Goal: Task Accomplishment & Management: Use online tool/utility

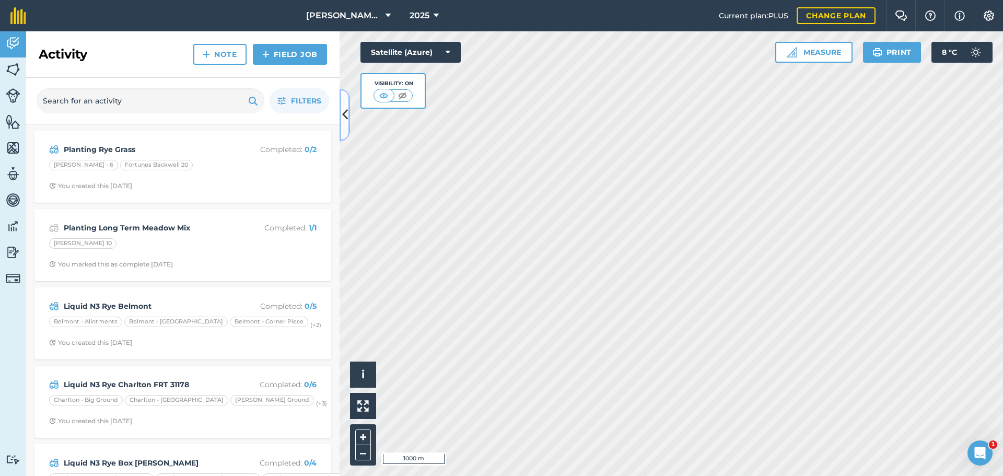
click at [345, 114] on icon at bounding box center [345, 115] width 6 height 18
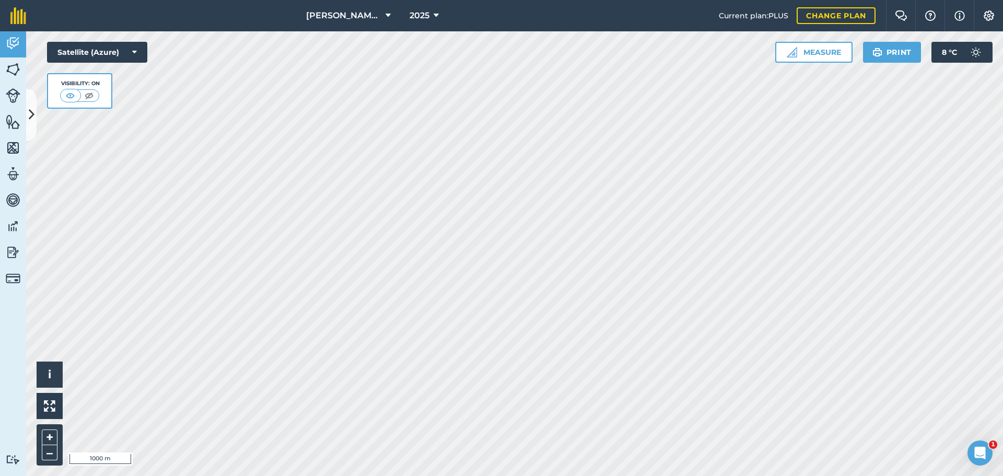
click at [525, 37] on div "[PERSON_NAME] Contracting 2025 Current plan : PLUS Change plan Farm Chat Help I…" at bounding box center [501, 238] width 1003 height 476
click at [851, 476] on html "[PERSON_NAME] Contracting 2025 Current plan : PLUS Change plan Farm Chat Help I…" at bounding box center [501, 238] width 1003 height 476
click at [478, 476] on html "[PERSON_NAME] Contracting 2025 Current plan : PLUS Change plan Farm Chat Help I…" at bounding box center [501, 238] width 1003 height 476
click at [362, 18] on button "[PERSON_NAME] Contracting" at bounding box center [348, 15] width 93 height 31
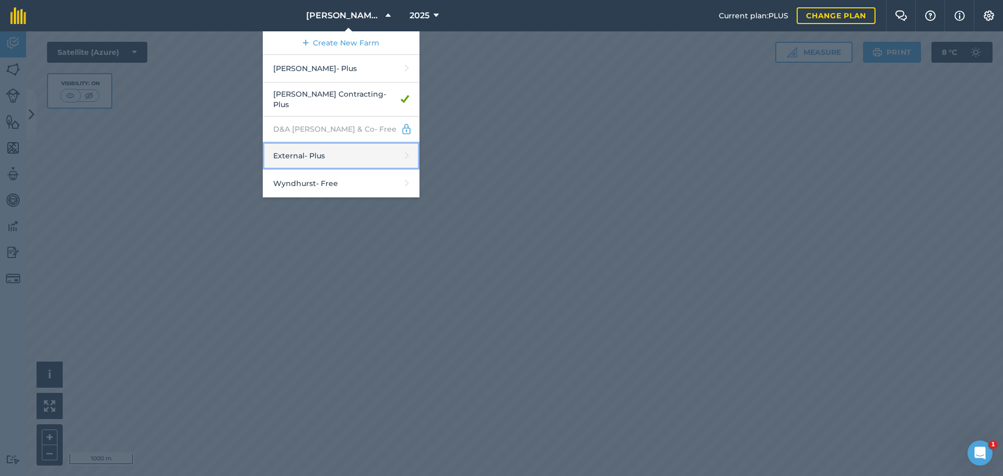
click at [311, 170] on link "External - Plus" at bounding box center [341, 156] width 157 height 28
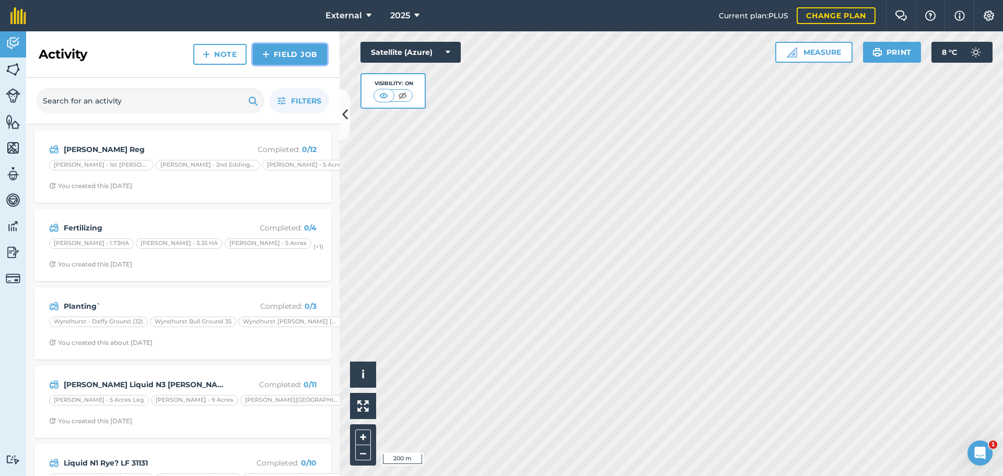
click at [270, 65] on link "Field Job" at bounding box center [290, 54] width 74 height 21
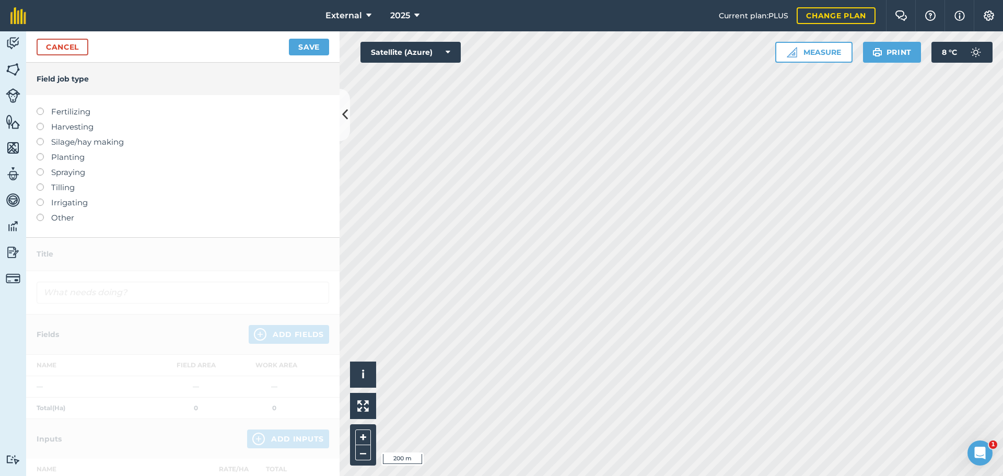
click at [42, 153] on label at bounding box center [44, 153] width 15 height 0
type input "Planting"
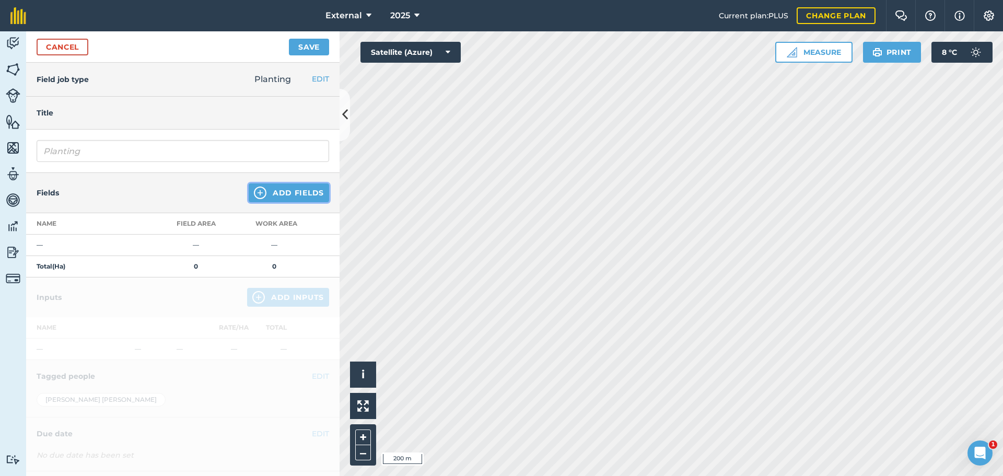
click at [280, 202] on button "Add Fields" at bounding box center [289, 192] width 80 height 19
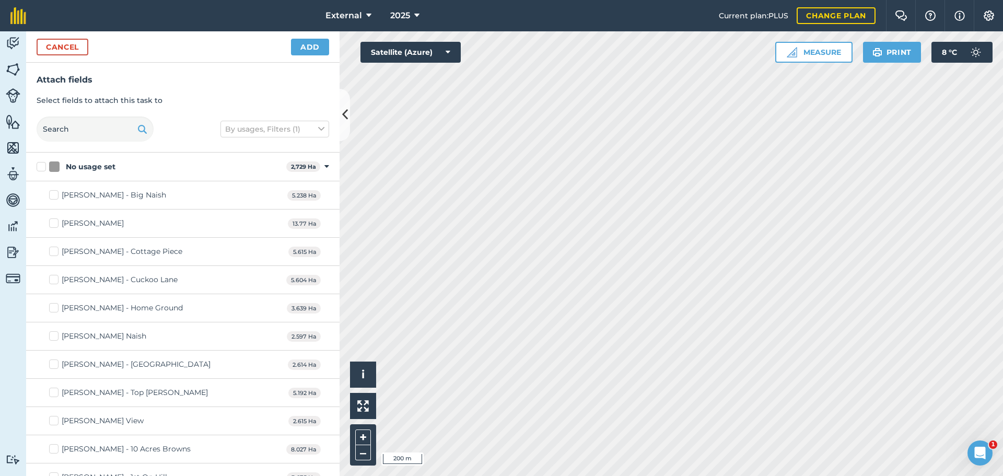
checkbox input "true"
click at [54, 55] on button "Cancel" at bounding box center [63, 47] width 52 height 17
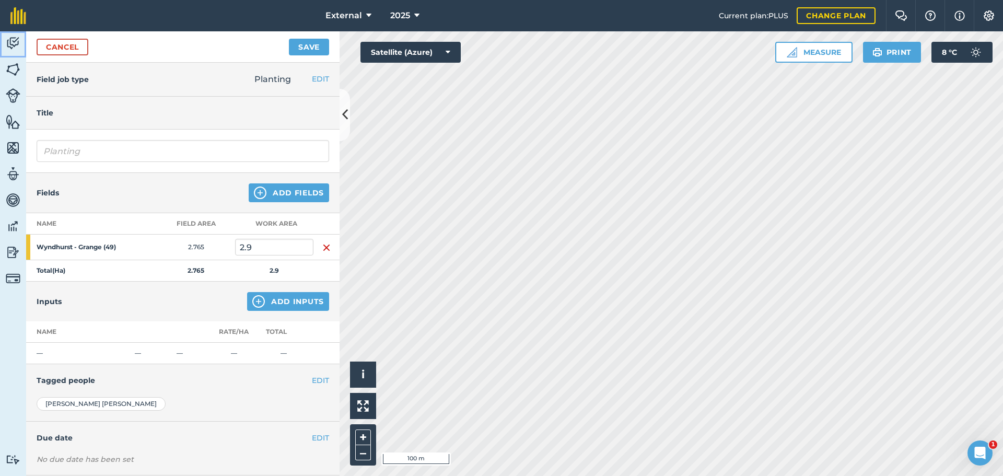
click at [13, 47] on img at bounding box center [13, 44] width 15 height 16
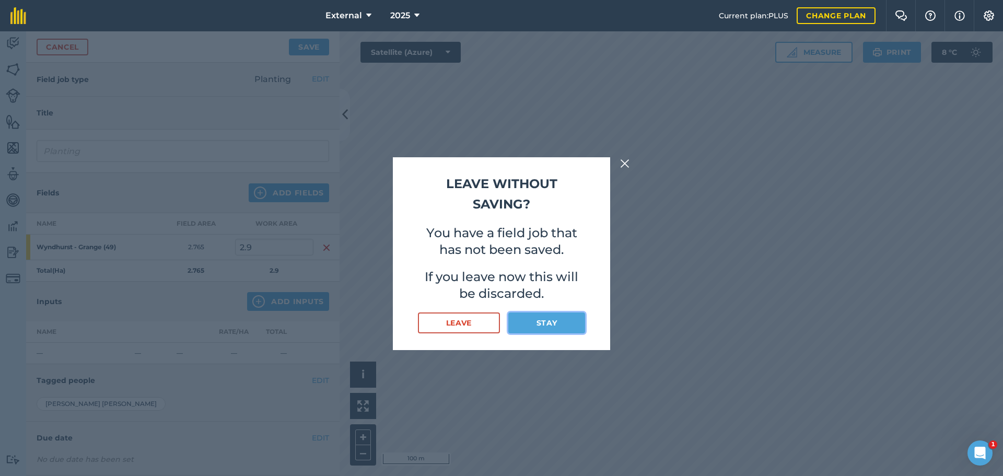
click at [546, 333] on button "Stay" at bounding box center [547, 323] width 77 height 21
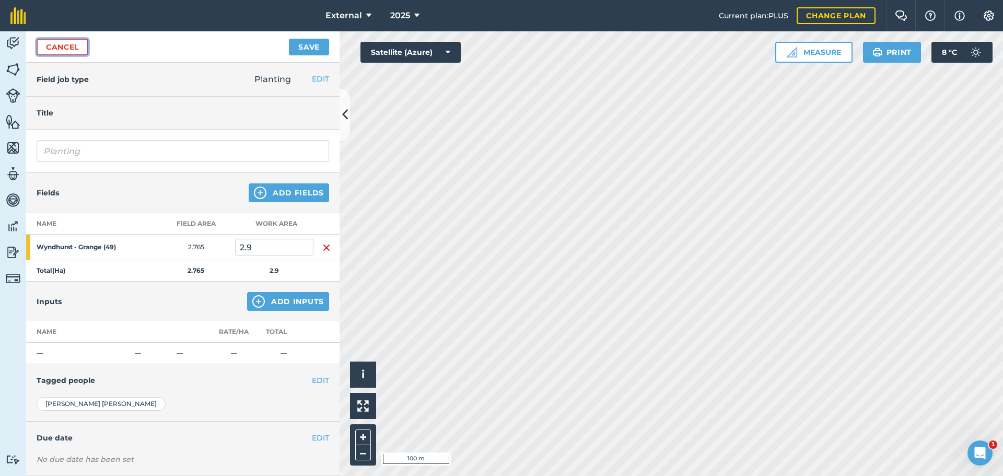
click at [52, 55] on link "Cancel" at bounding box center [63, 47] width 52 height 17
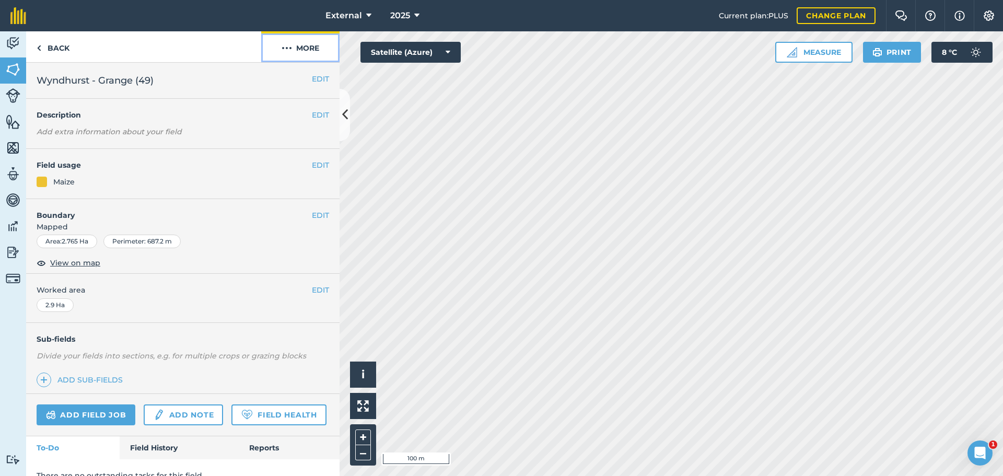
click at [283, 54] on img at bounding box center [287, 48] width 10 height 13
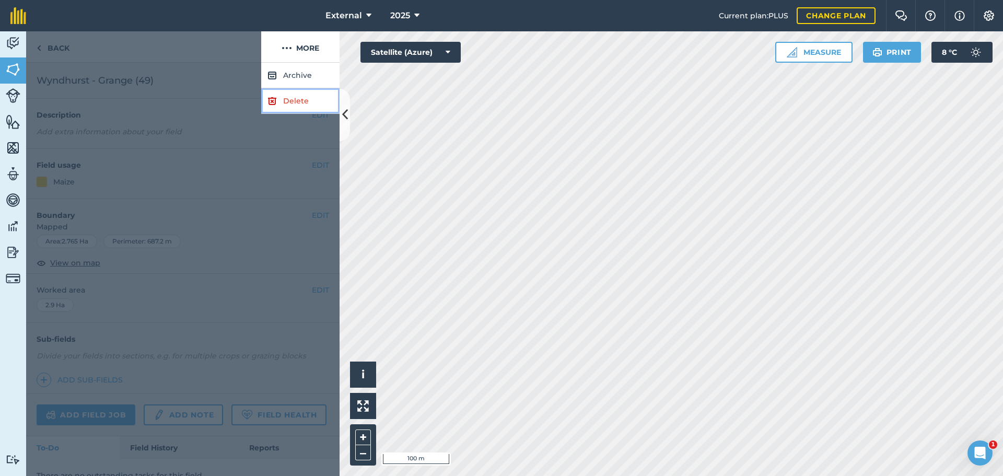
click at [307, 114] on link "Delete" at bounding box center [300, 101] width 78 height 26
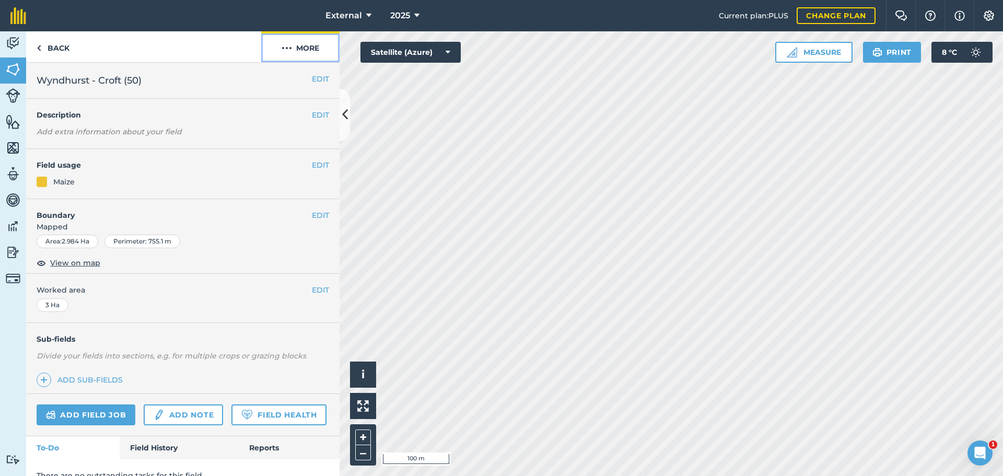
click at [282, 54] on img at bounding box center [287, 48] width 10 height 13
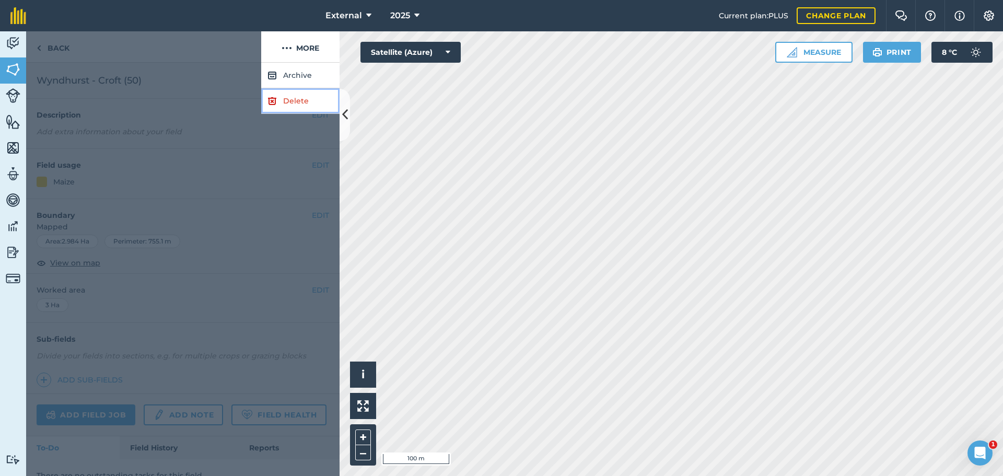
click at [327, 112] on link "Delete" at bounding box center [300, 101] width 78 height 26
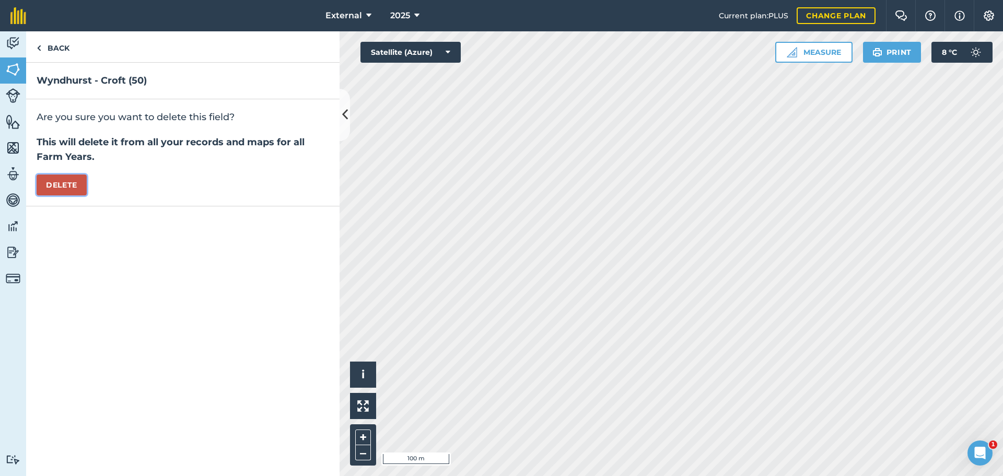
click at [87, 195] on button "Delete" at bounding box center [62, 185] width 50 height 21
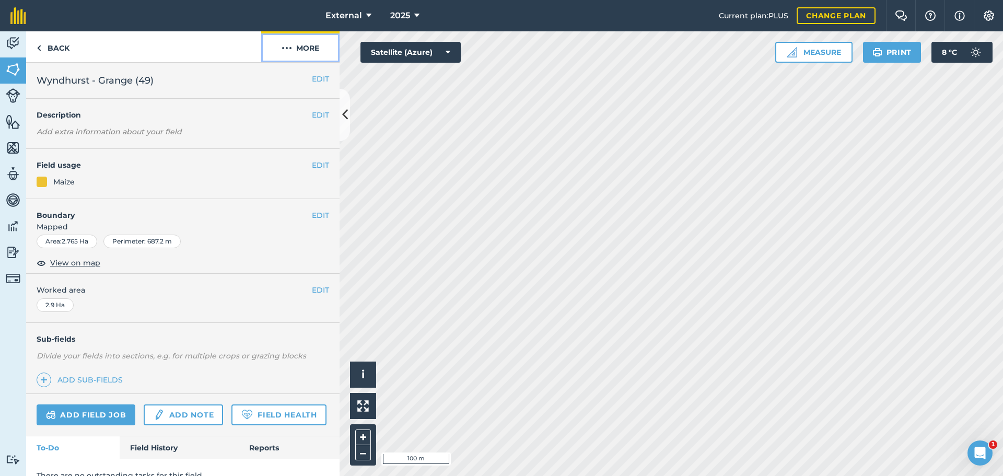
click at [282, 54] on img at bounding box center [287, 48] width 10 height 13
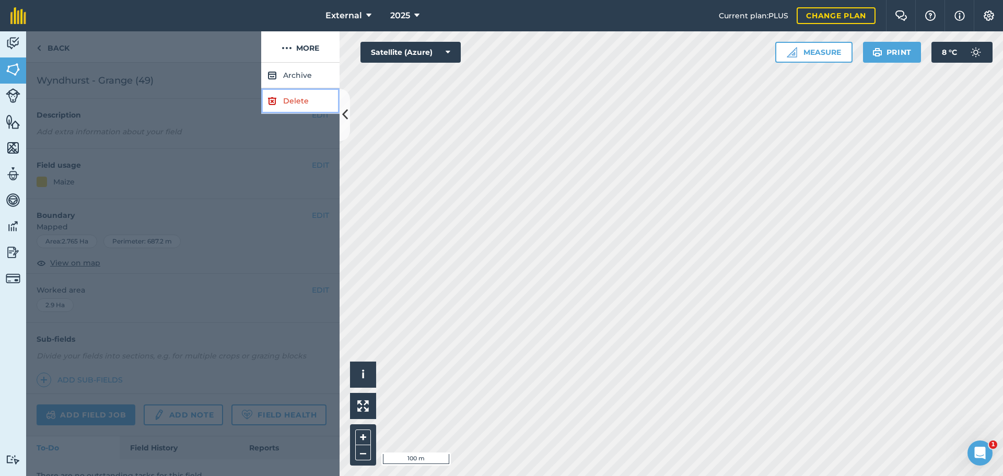
click at [294, 114] on link "Delete" at bounding box center [300, 101] width 78 height 26
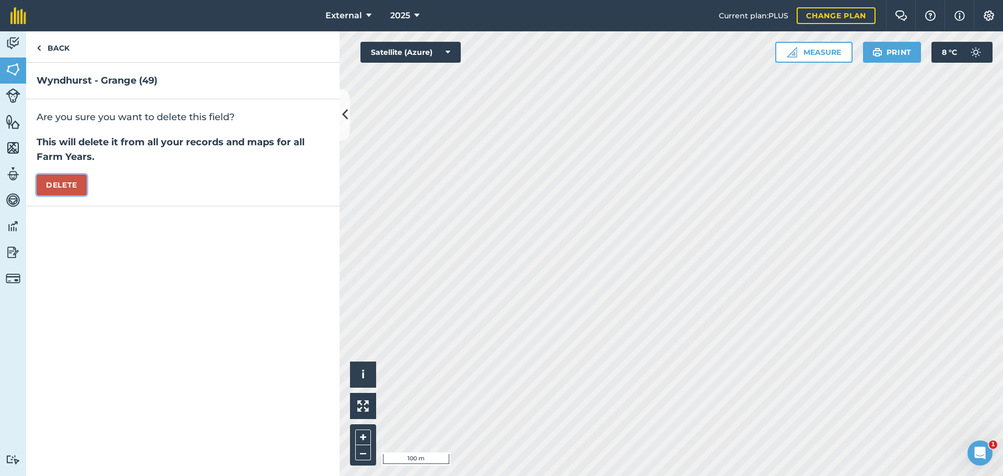
click at [87, 195] on button "Delete" at bounding box center [62, 185] width 50 height 21
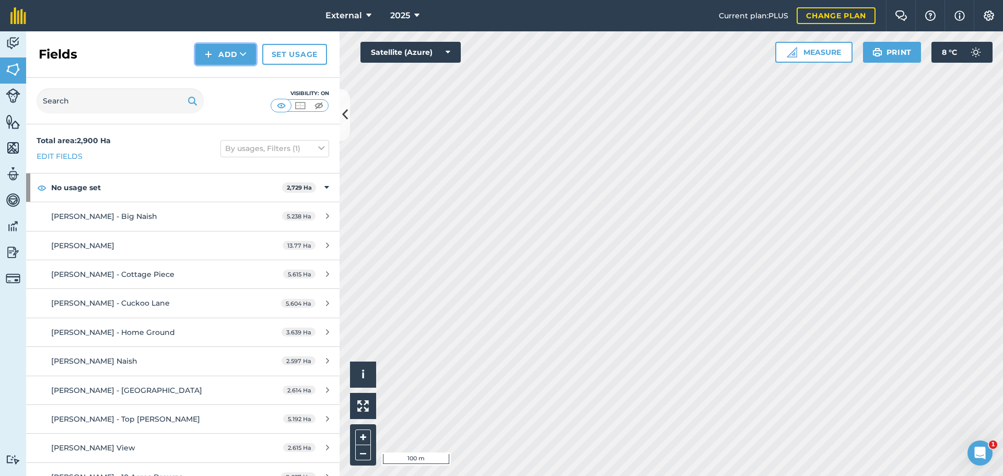
click at [199, 65] on button "Add" at bounding box center [225, 54] width 61 height 21
click at [201, 89] on link "Draw" at bounding box center [225, 77] width 57 height 23
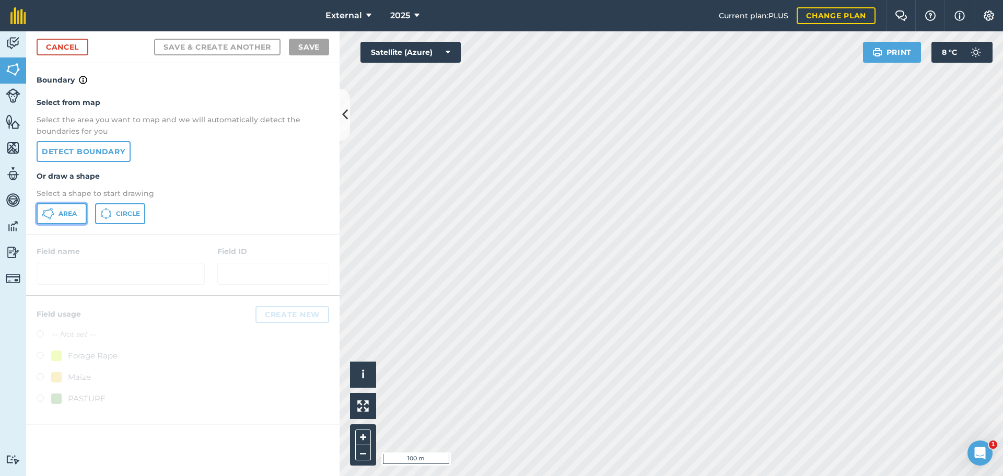
click at [61, 224] on button "Area" at bounding box center [62, 213] width 50 height 21
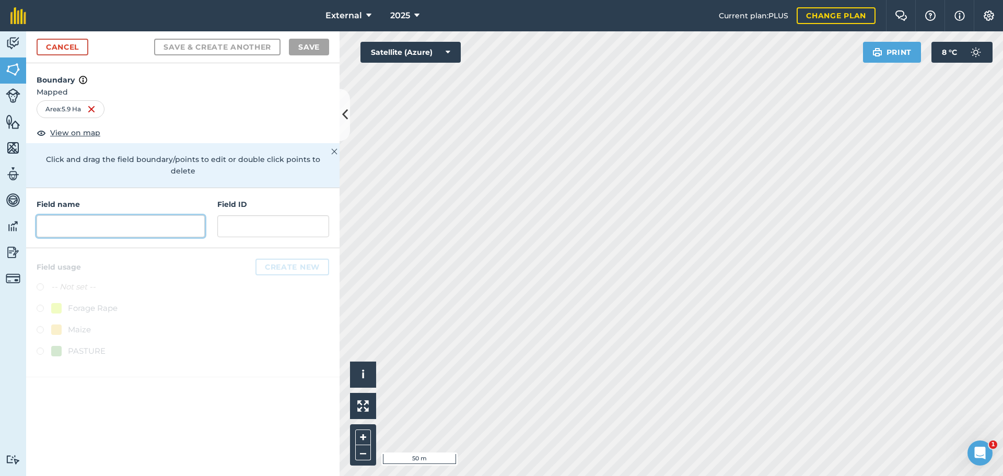
click at [148, 237] on input "text" at bounding box center [121, 226] width 168 height 22
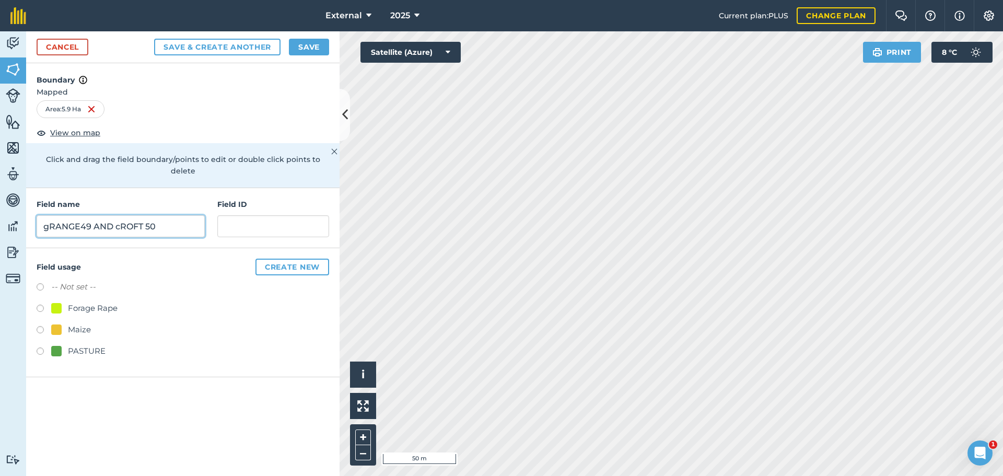
click at [172, 237] on input "gRANGE49 AND cROFT 50" at bounding box center [121, 226] width 168 height 22
click at [91, 237] on input "gRANGE49 AND CROFT 50" at bounding box center [121, 226] width 168 height 22
type input "Grange 49 AND CROFT 50"
click at [45, 358] on label at bounding box center [44, 353] width 15 height 10
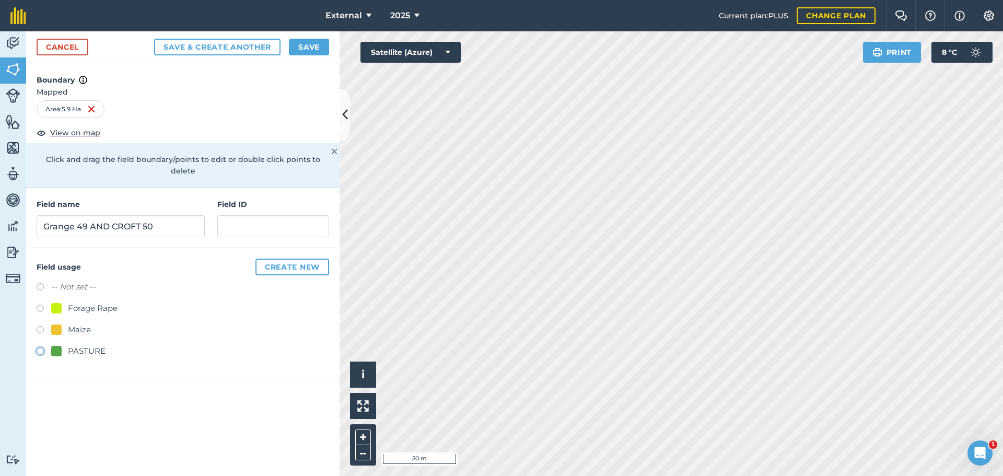
radio input "true"
click at [269, 275] on button "Create new" at bounding box center [293, 267] width 74 height 17
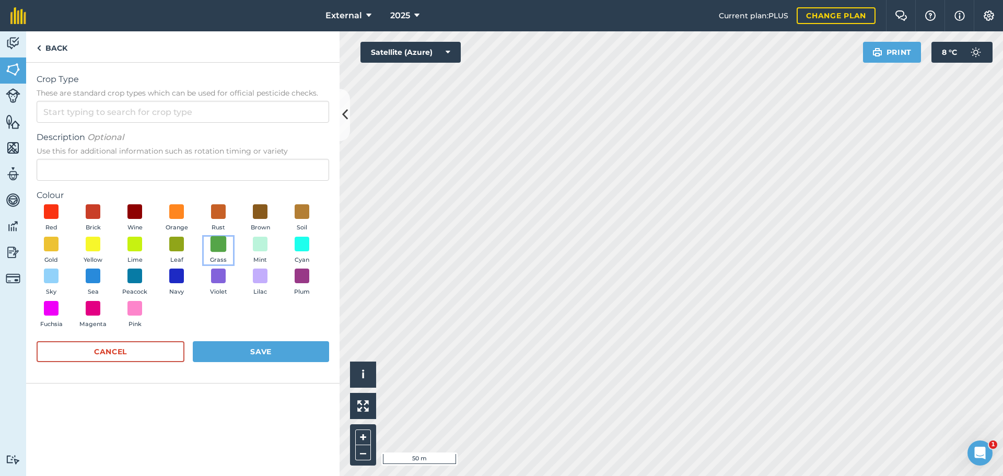
click at [211, 252] on span at bounding box center [219, 244] width 16 height 16
click at [260, 362] on button "Save" at bounding box center [261, 351] width 136 height 21
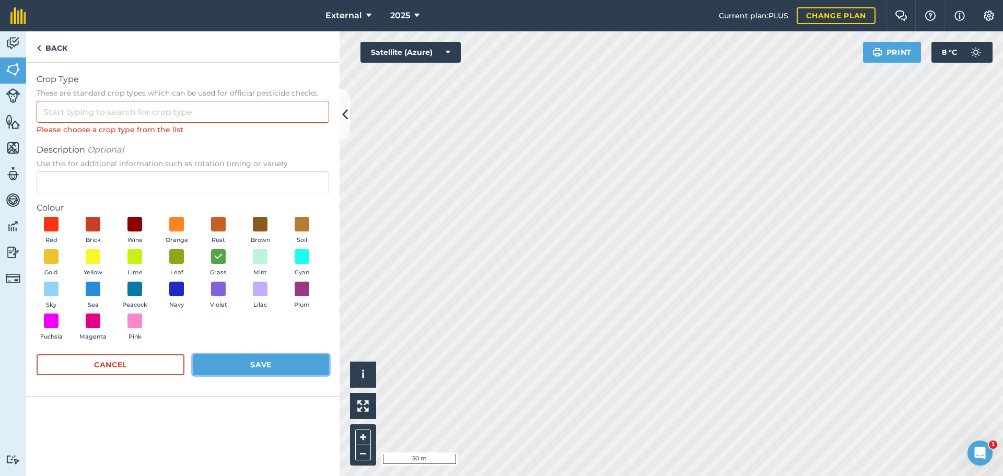
scroll to position [0, 0]
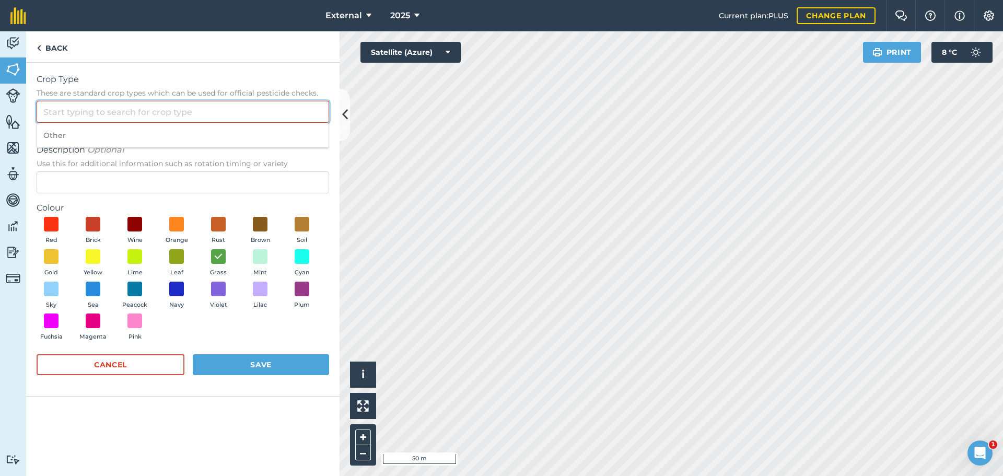
click at [137, 123] on input "Crop Type These are standard crop types which can be used for official pesticid…" at bounding box center [183, 112] width 293 height 22
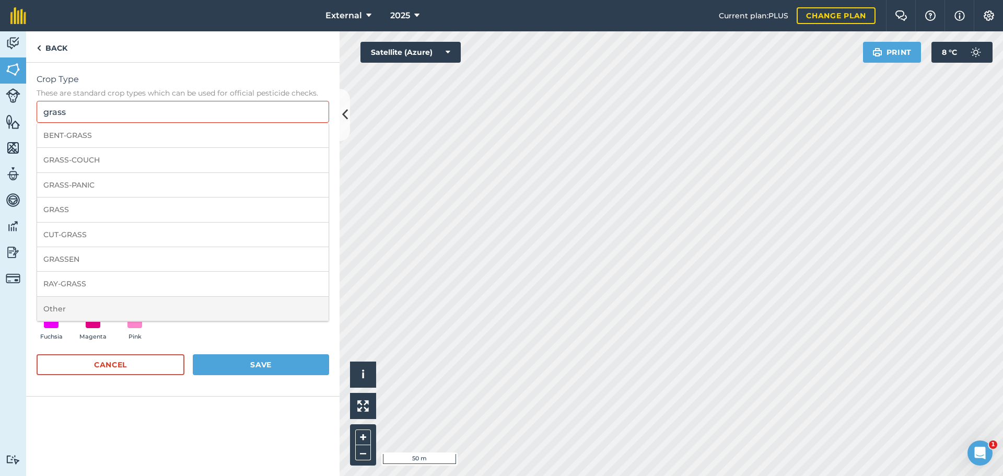
click at [84, 321] on li "Other" at bounding box center [183, 309] width 292 height 25
type input "Other"
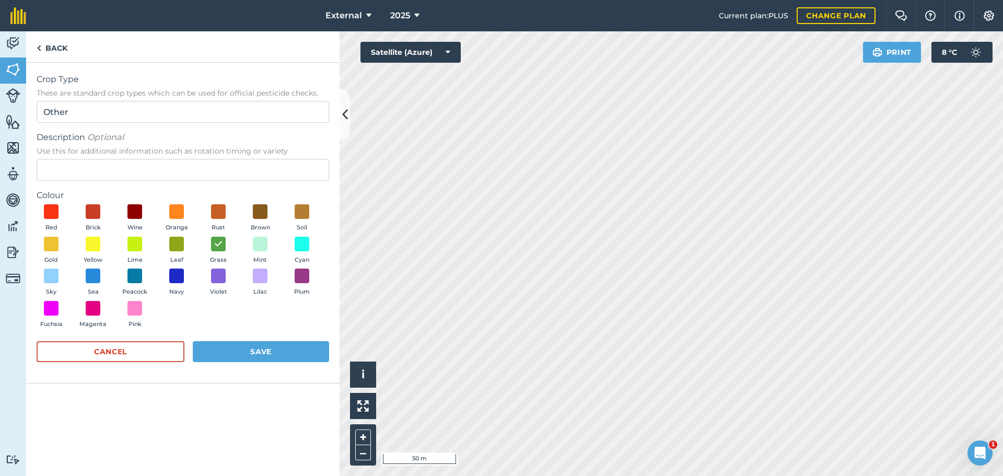
scroll to position [49, 0]
click at [299, 362] on button "Save" at bounding box center [261, 351] width 136 height 21
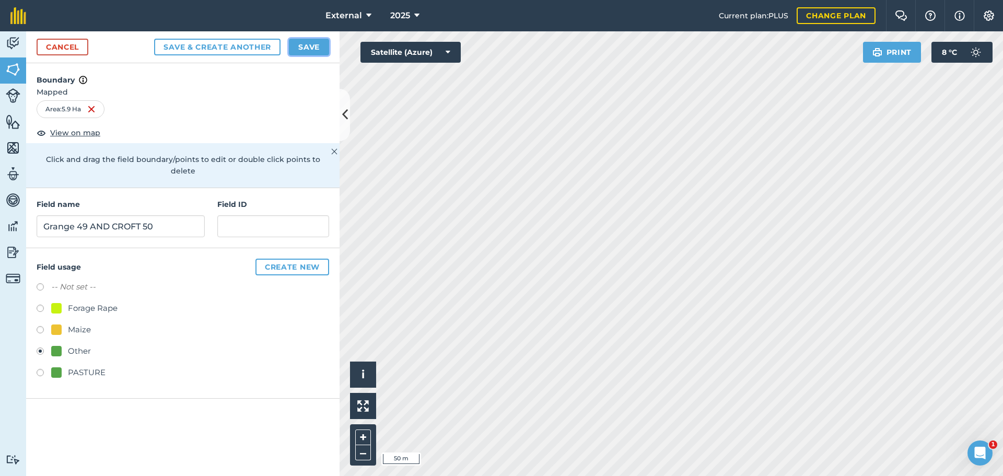
click at [291, 55] on button "Save" at bounding box center [309, 47] width 40 height 17
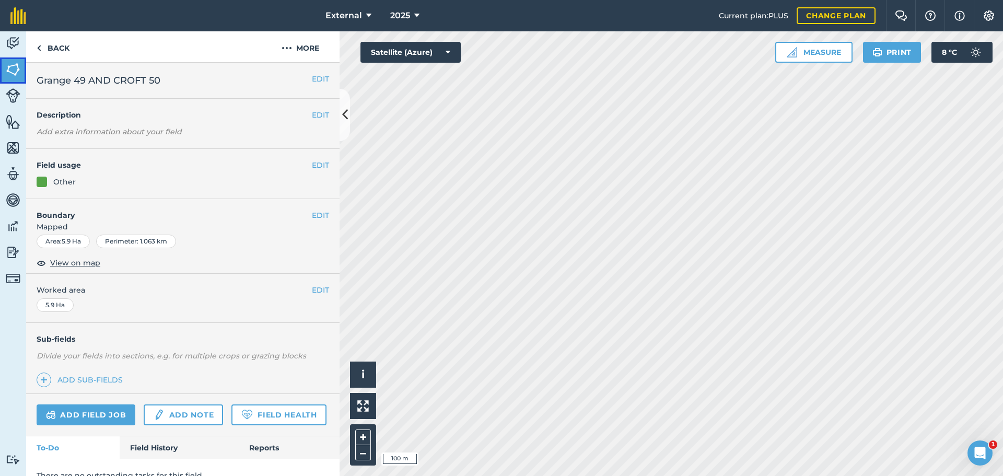
drag, startPoint x: 10, startPoint y: 76, endPoint x: 13, endPoint y: 54, distance: 22.2
click at [10, 76] on img at bounding box center [13, 70] width 15 height 16
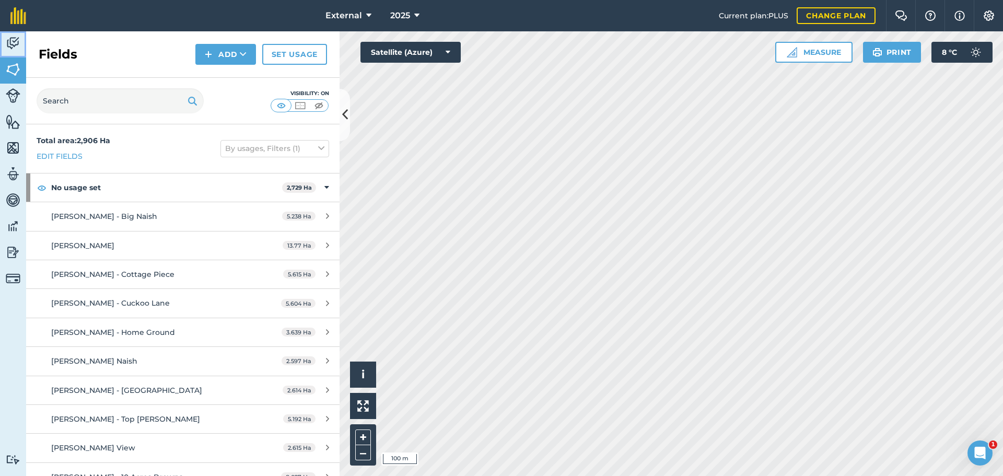
click at [13, 51] on img at bounding box center [13, 44] width 15 height 16
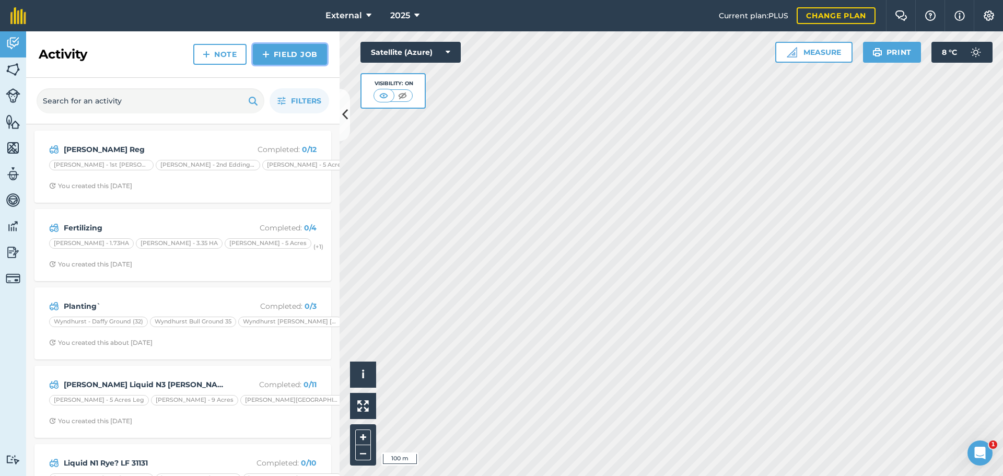
click at [254, 61] on link "Field Job" at bounding box center [290, 54] width 74 height 21
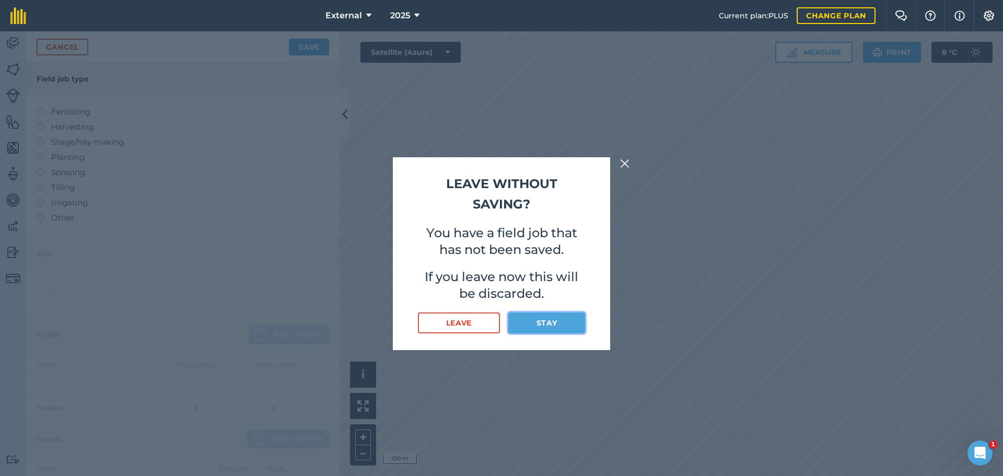
click at [551, 333] on button "Stay" at bounding box center [547, 323] width 77 height 21
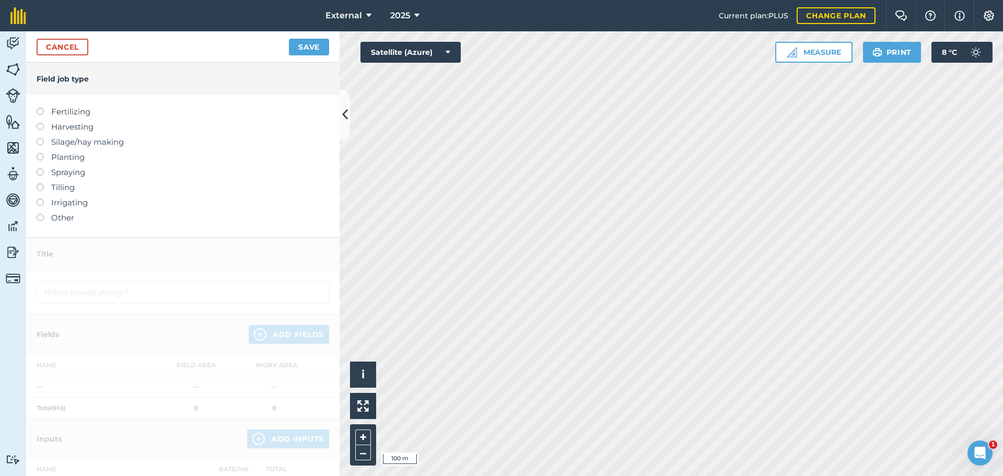
click at [46, 164] on label "Planting" at bounding box center [183, 157] width 293 height 13
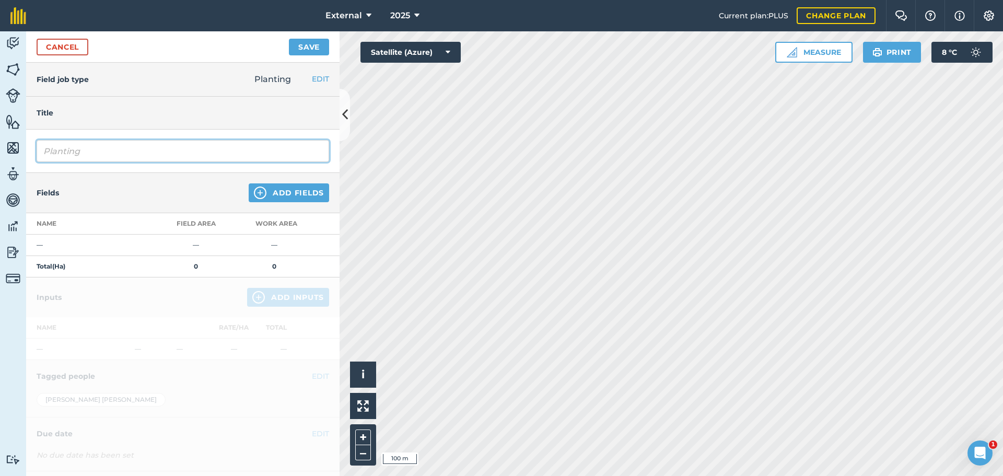
click at [140, 162] on input "Planting" at bounding box center [183, 151] width 293 height 22
click at [95, 162] on input "Planting Grass" at bounding box center [183, 151] width 293 height 22
type input "Planting Fast Grass"
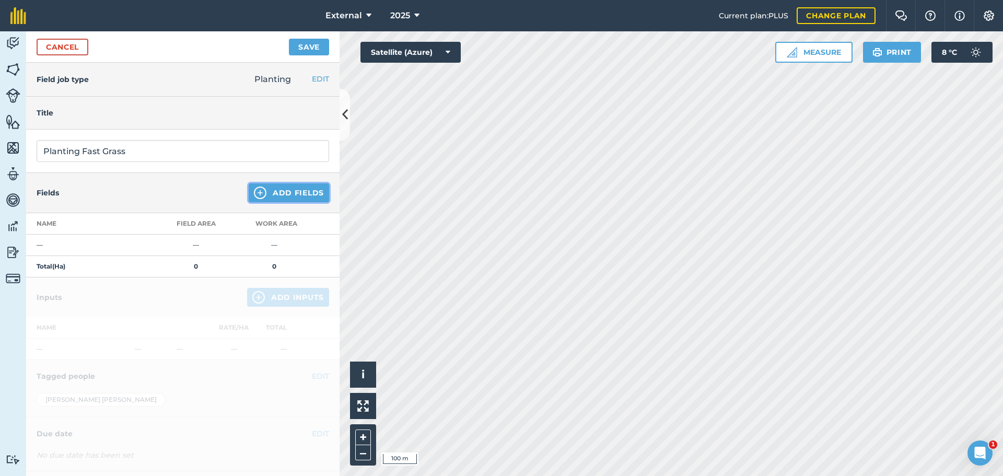
click at [311, 202] on button "Add Fields" at bounding box center [289, 192] width 80 height 19
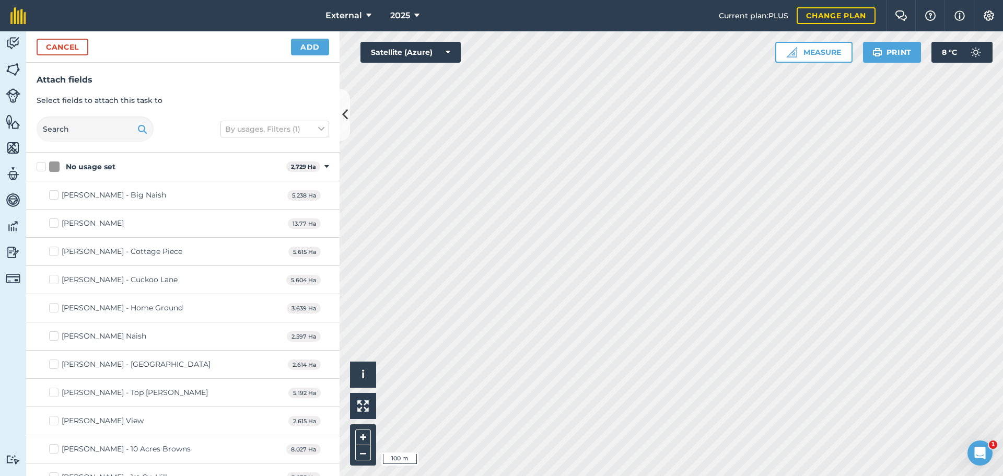
checkbox input "true"
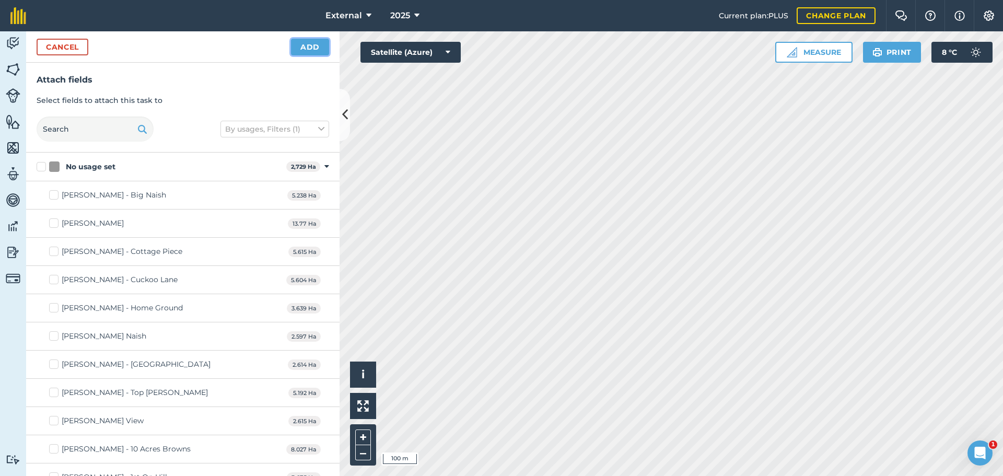
click at [315, 54] on button "Add" at bounding box center [310, 47] width 38 height 17
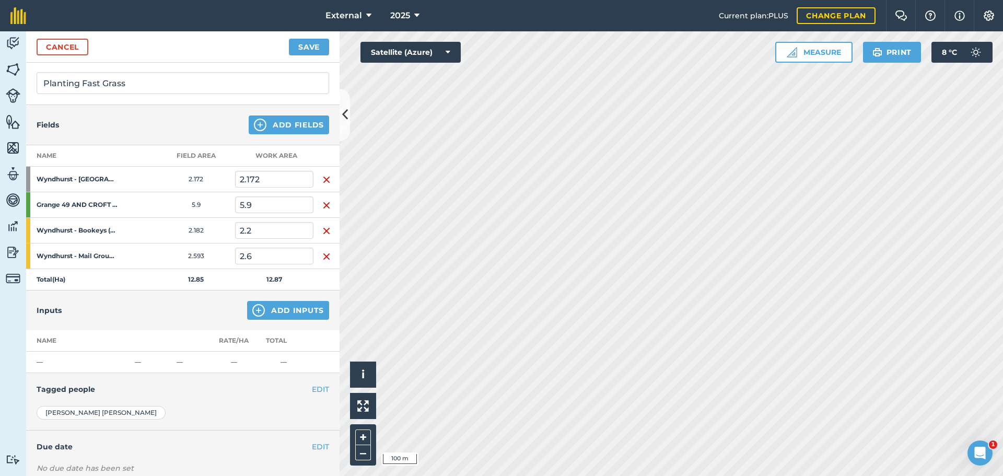
scroll to position [157, 0]
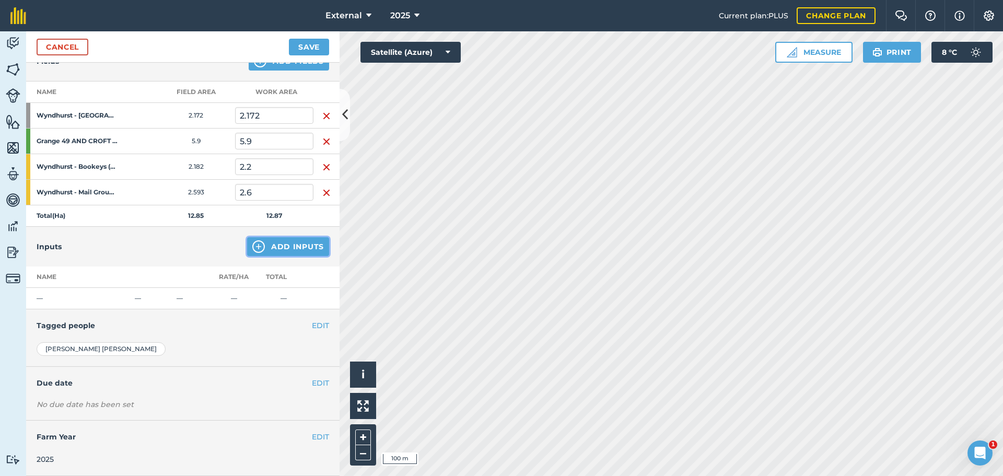
click at [292, 256] on button "Add Inputs" at bounding box center [288, 246] width 82 height 19
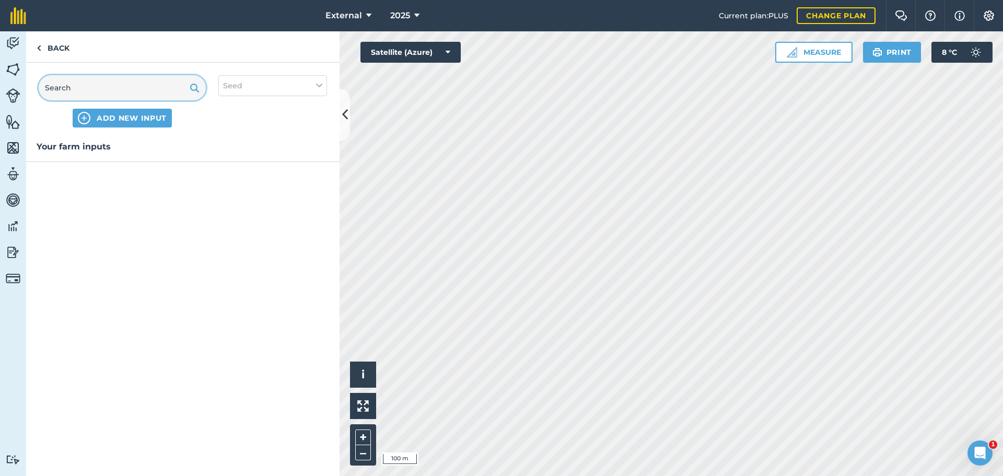
click at [147, 100] on input "text" at bounding box center [122, 87] width 167 height 25
type input "Fast Grass"
click at [317, 91] on icon at bounding box center [319, 85] width 6 height 11
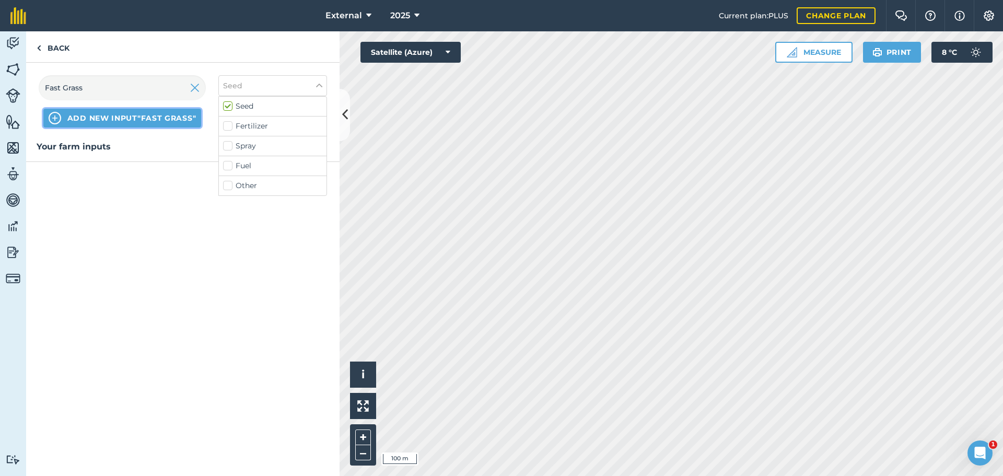
click at [197, 123] on span "ADD NEW INPUT "Fast Grass"" at bounding box center [131, 118] width 129 height 10
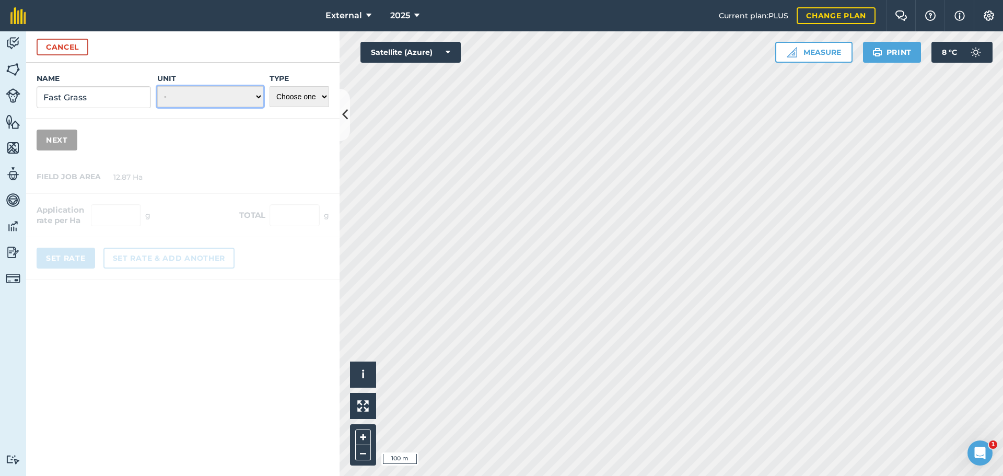
click at [205, 107] on select "- Grams/g Kilograms/kg Metric tonnes/t Millilitres/ml Litres/L Ounces/oz Pounds…" at bounding box center [210, 96] width 106 height 21
select select "KILOGRAMS"
click at [157, 107] on select "- Grams/g Kilograms/kg Metric tonnes/t Millilitres/ml Litres/L Ounces/oz Pounds…" at bounding box center [210, 96] width 106 height 21
click at [237, 107] on select "- Grams/g Kilograms/kg Metric tonnes/t Millilitres/ml Litres/L Ounces/oz Pounds…" at bounding box center [210, 96] width 106 height 21
click at [284, 107] on select "Choose one Fertilizer Seed Spray Fuel Other" at bounding box center [300, 96] width 60 height 21
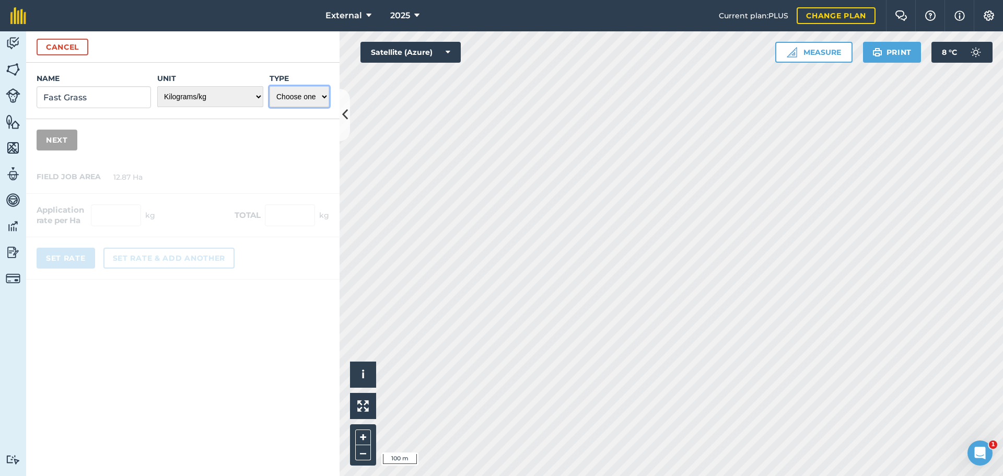
select select "SEED"
click at [270, 107] on select "Choose one Fertilizer Seed Spray Fuel Other" at bounding box center [300, 96] width 60 height 21
click at [74, 151] on button "Next" at bounding box center [57, 140] width 41 height 21
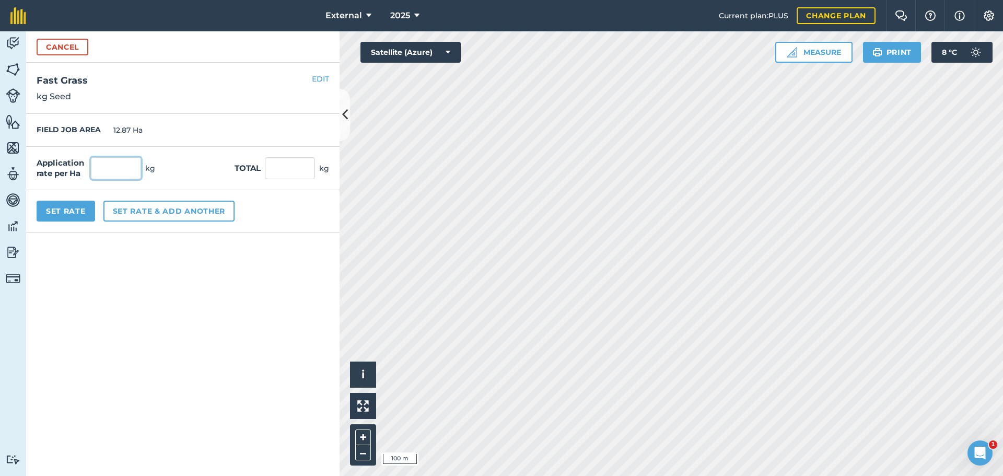
click at [141, 179] on input "text" at bounding box center [116, 168] width 50 height 22
type input "35"
type input "450.45"
click at [93, 222] on button "Set Rate" at bounding box center [66, 211] width 59 height 21
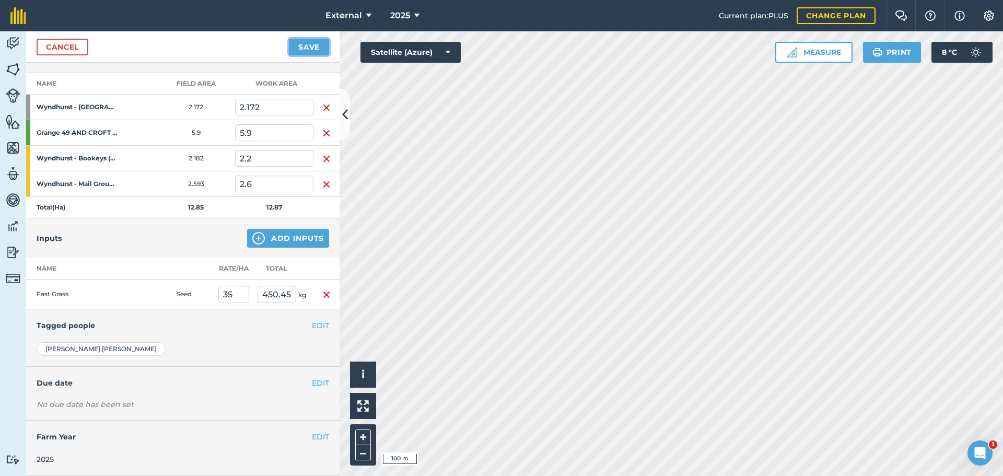
click at [293, 55] on button "Save" at bounding box center [309, 47] width 40 height 17
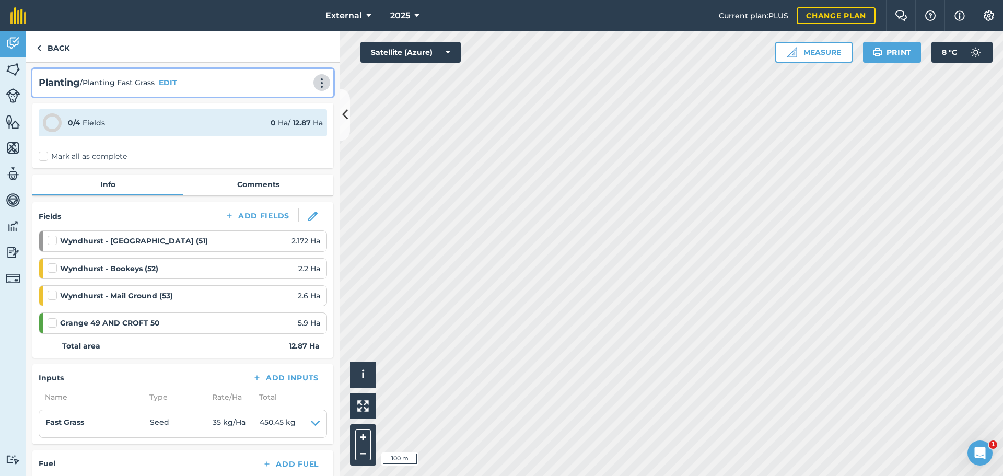
click at [316, 88] on img at bounding box center [322, 83] width 13 height 10
click at [269, 116] on link "Print" at bounding box center [300, 105] width 67 height 21
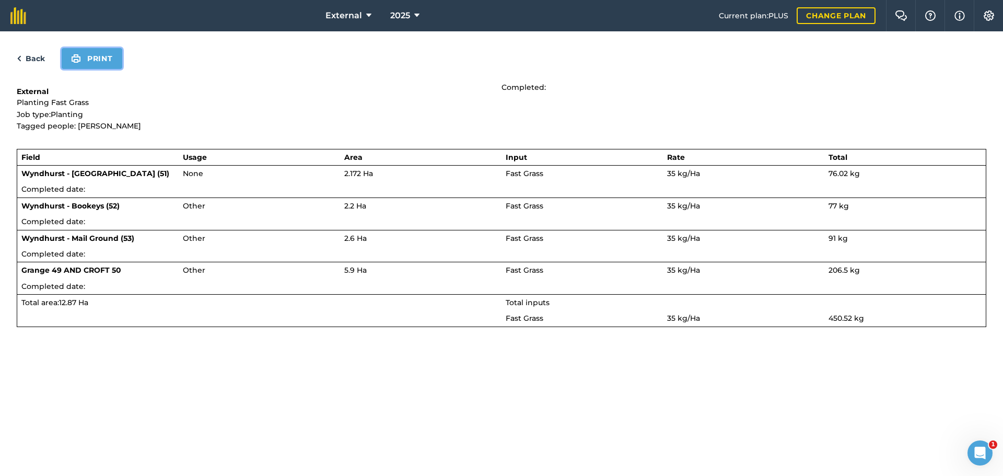
click at [121, 69] on button "Print" at bounding box center [92, 58] width 61 height 21
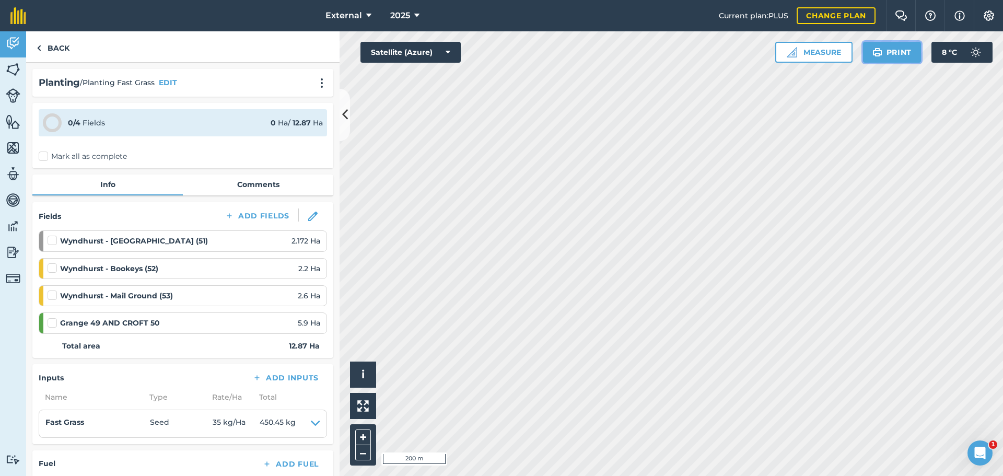
drag, startPoint x: 326, startPoint y: 122, endPoint x: 870, endPoint y: 55, distance: 548.1
click at [870, 55] on button "Print" at bounding box center [892, 52] width 59 height 21
click at [863, 61] on button "Print" at bounding box center [892, 52] width 59 height 21
click at [20, 42] on link "Activity" at bounding box center [13, 44] width 26 height 26
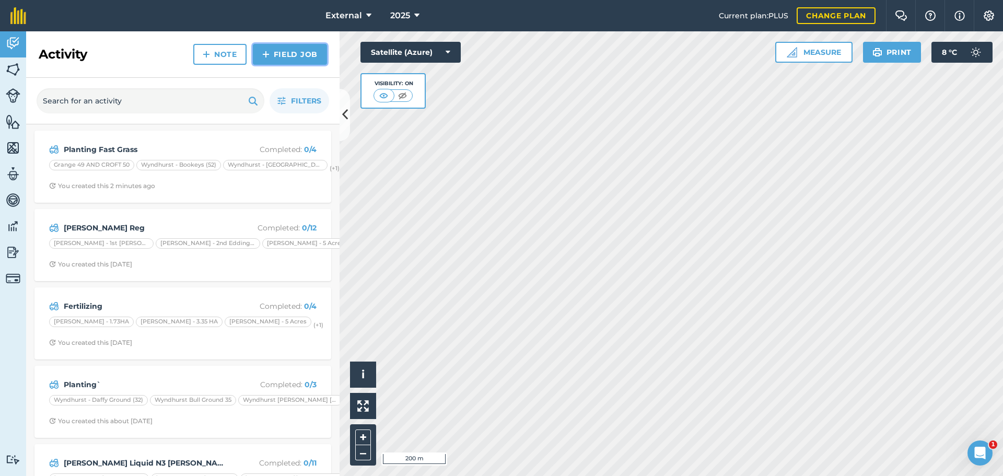
click at [290, 60] on link "Field Job" at bounding box center [290, 54] width 74 height 21
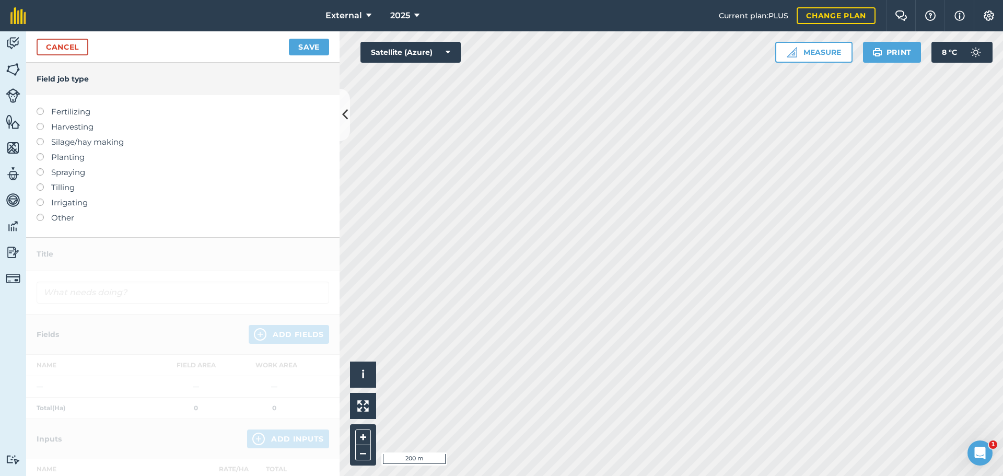
click at [40, 153] on label at bounding box center [44, 153] width 15 height 0
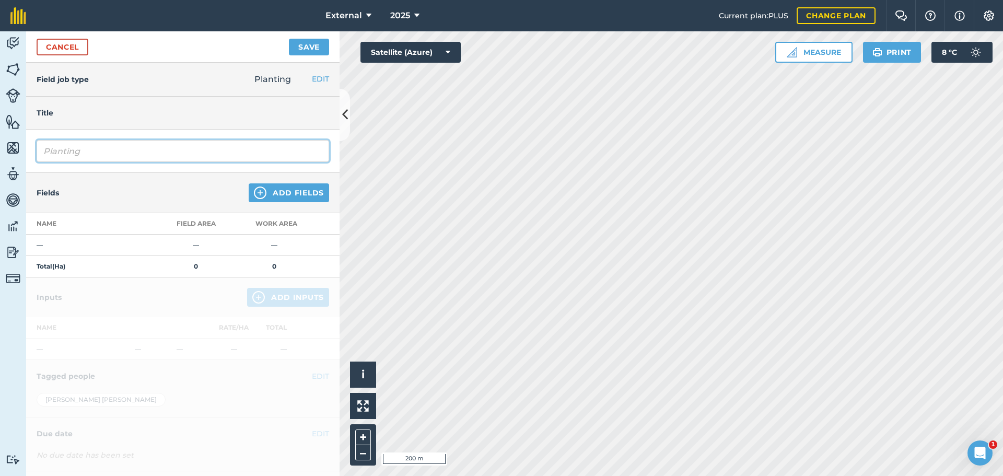
click at [133, 162] on input "Planting" at bounding box center [183, 151] width 293 height 22
type input "Planting Long Term Ley"
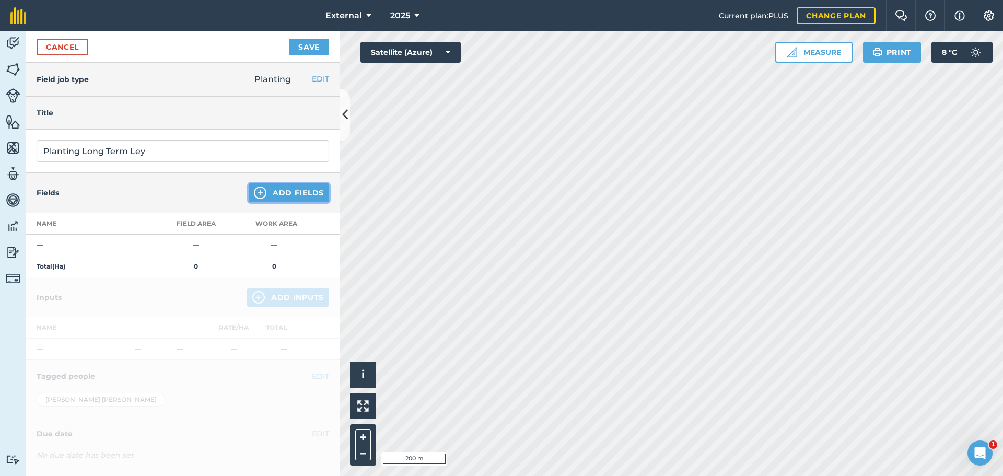
click at [275, 202] on button "Add Fields" at bounding box center [289, 192] width 80 height 19
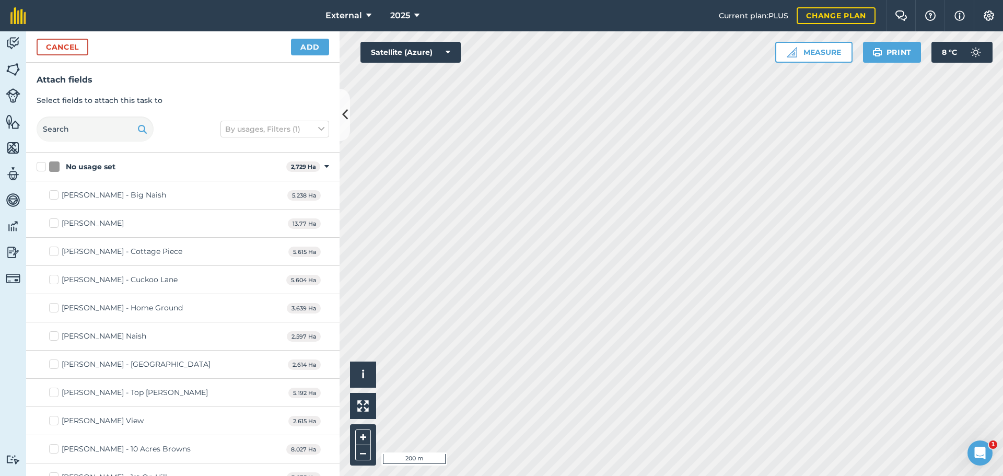
checkbox input "true"
click at [295, 53] on button "Add" at bounding box center [310, 47] width 38 height 17
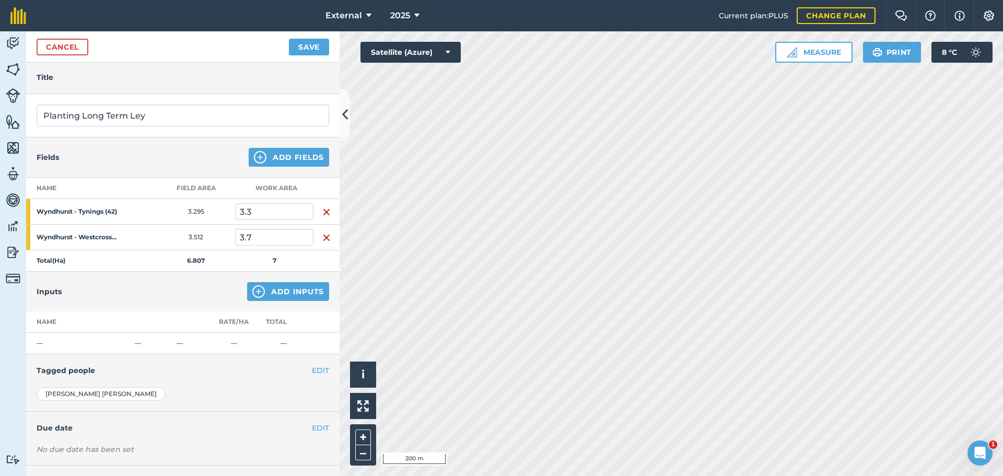
scroll to position [157, 0]
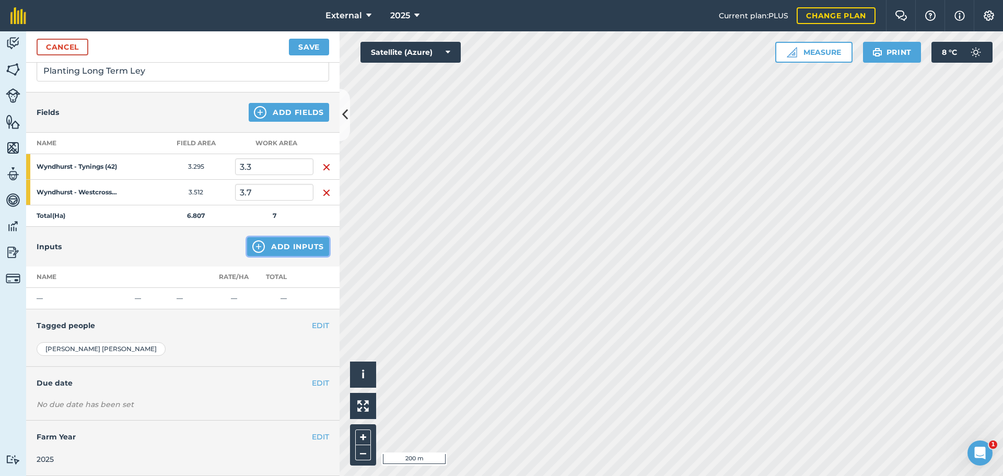
click at [287, 237] on button "Add Inputs" at bounding box center [288, 246] width 82 height 19
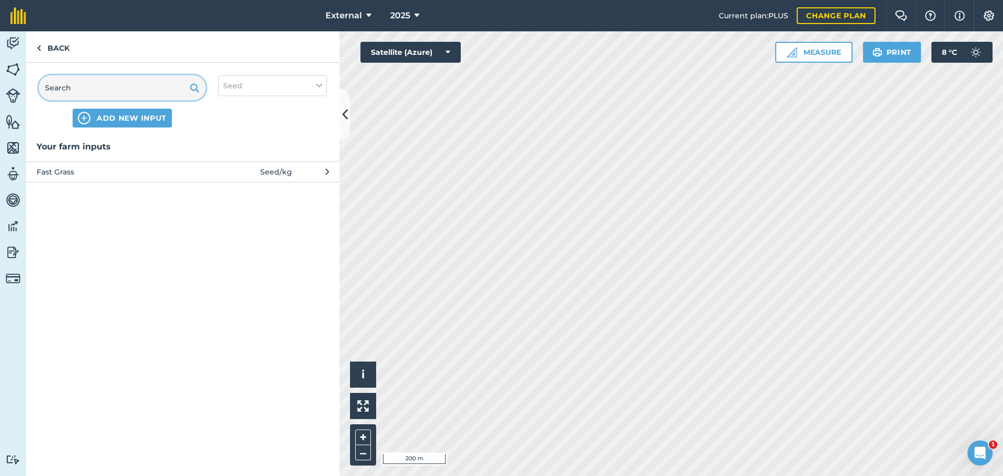
click at [159, 100] on input "text" at bounding box center [122, 87] width 167 height 25
type input "Long Term Ley"
click at [193, 123] on span "ADD NEW INPUT "Long Term Ley"" at bounding box center [131, 118] width 131 height 10
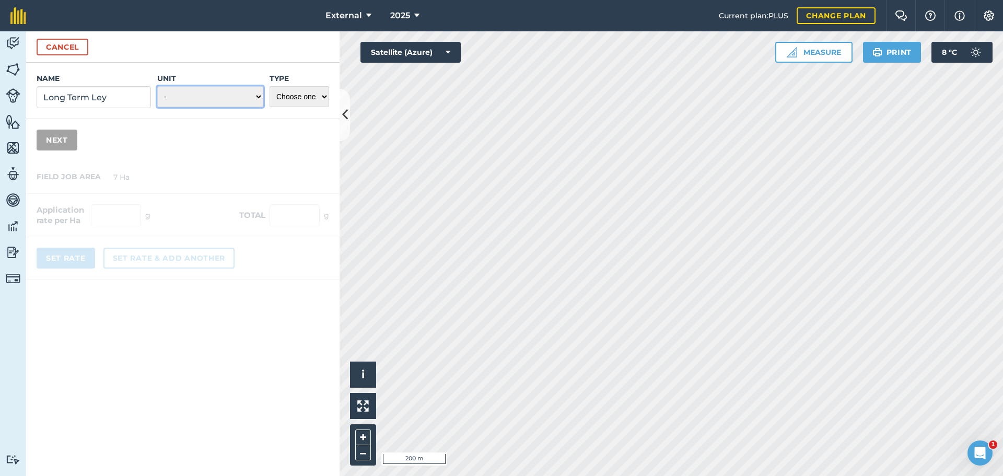
click at [200, 107] on select "- Grams/g Kilograms/kg Metric tonnes/t Millilitres/ml Litres/L Ounces/oz Pounds…" at bounding box center [210, 96] width 106 height 21
select select "KILOGRAMS"
click at [157, 107] on select "- Grams/g Kilograms/kg Metric tonnes/t Millilitres/ml Litres/L Ounces/oz Pounds…" at bounding box center [210, 96] width 106 height 21
click at [296, 107] on select "Choose one Fertilizer Seed Spray Fuel Other" at bounding box center [300, 96] width 60 height 21
select select "SEED"
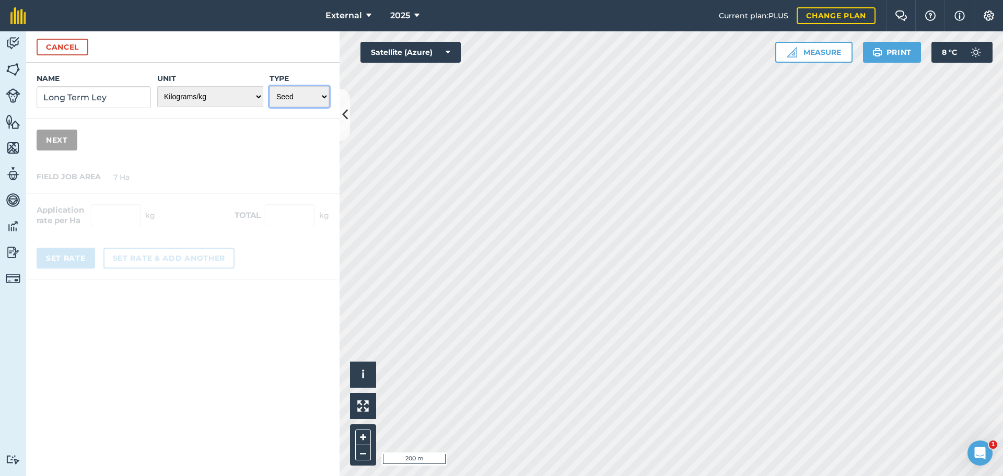
click at [270, 107] on select "Choose one Fertilizer Seed Spray Fuel Other" at bounding box center [300, 96] width 60 height 21
click at [64, 151] on button "Next" at bounding box center [57, 140] width 41 height 21
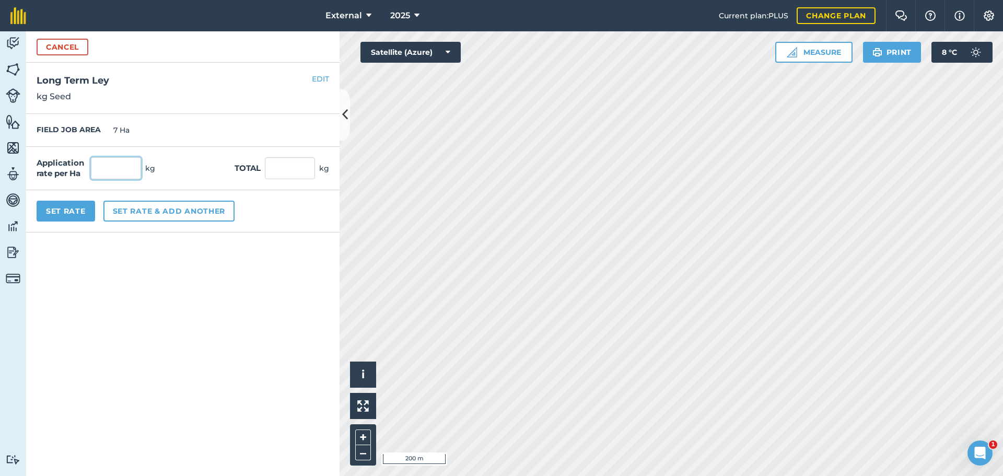
click at [119, 179] on input "text" at bounding box center [116, 168] width 50 height 22
type input "15"
type input "105"
click at [95, 222] on button "Set Rate" at bounding box center [66, 211] width 59 height 21
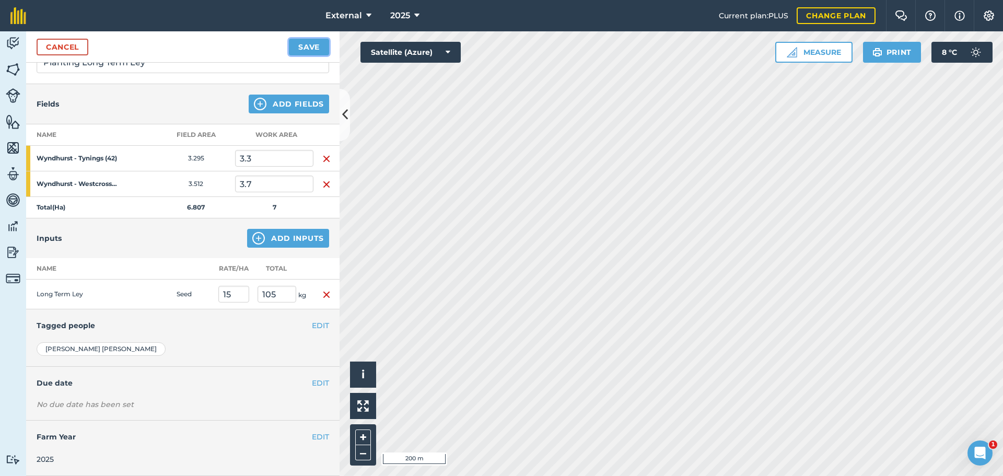
click at [305, 55] on button "Save" at bounding box center [309, 47] width 40 height 17
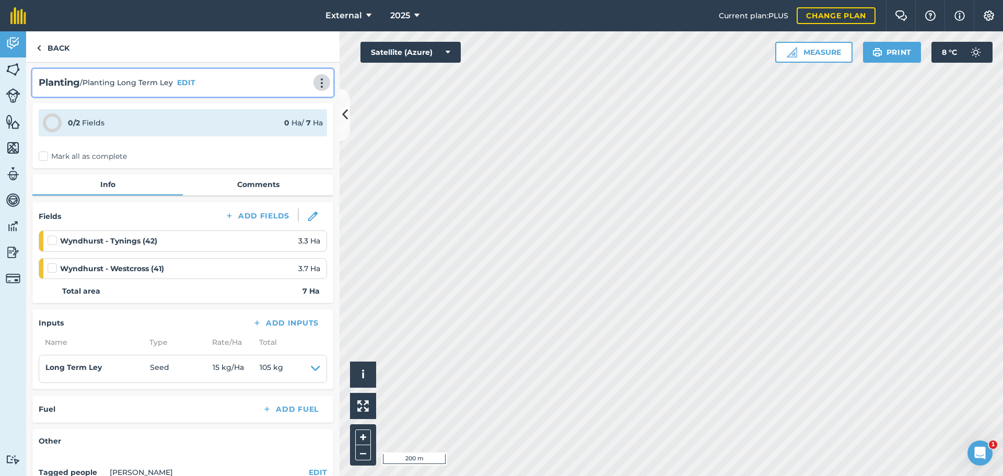
click at [316, 88] on img at bounding box center [322, 83] width 13 height 10
click at [274, 116] on link "Print" at bounding box center [300, 105] width 67 height 21
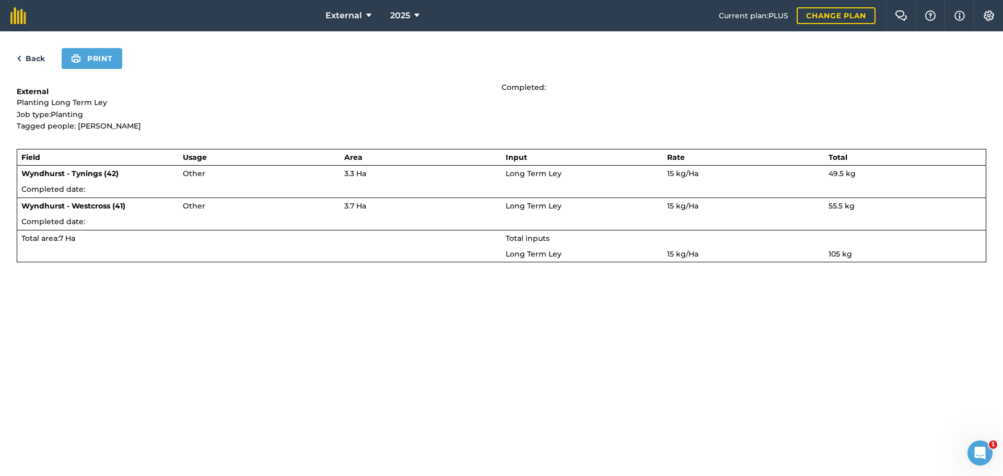
click at [44, 65] on link "Back" at bounding box center [31, 58] width 28 height 13
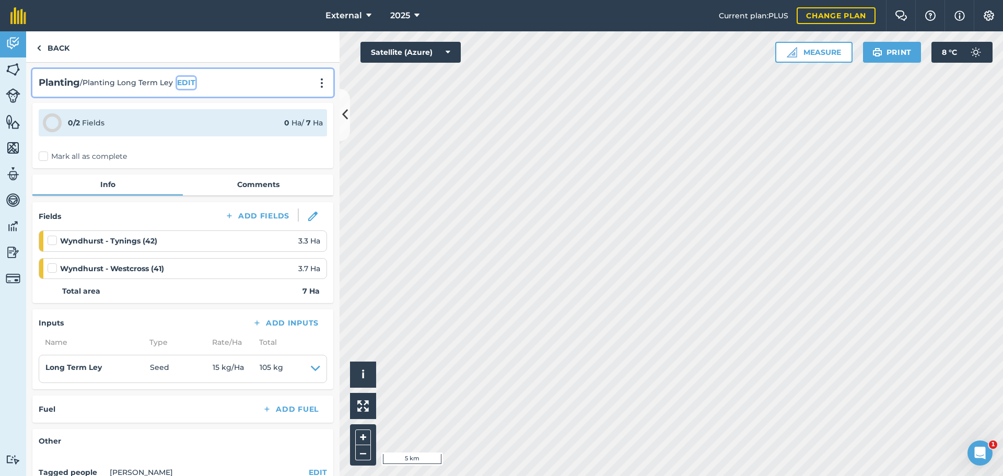
click at [190, 88] on button "EDIT" at bounding box center [186, 82] width 18 height 11
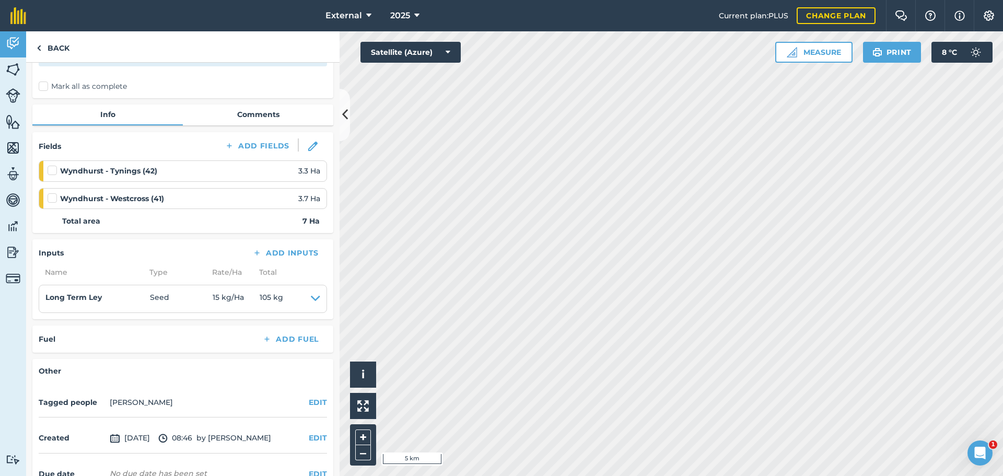
scroll to position [282, 0]
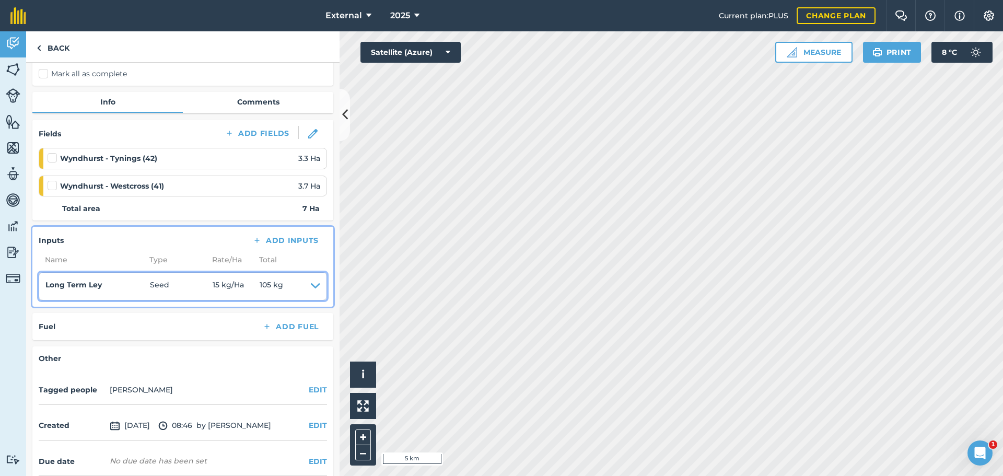
click at [311, 294] on icon at bounding box center [315, 286] width 9 height 15
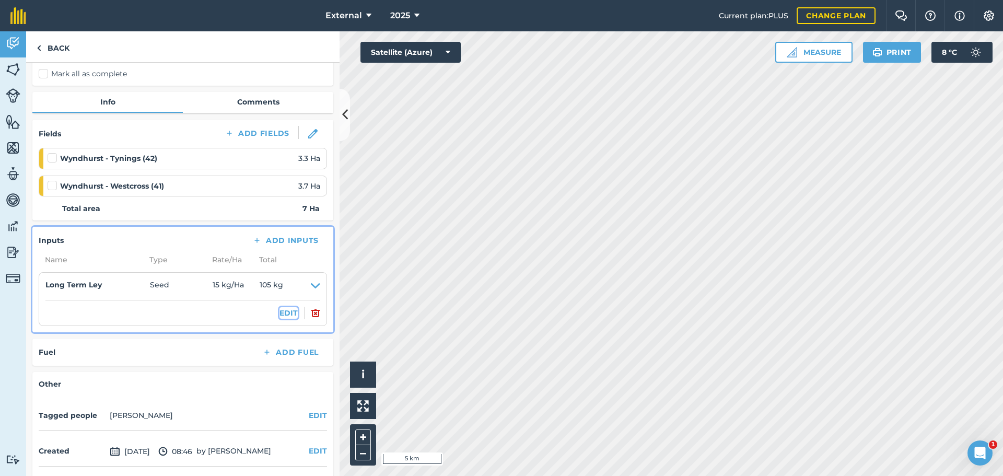
click at [280, 319] on button "EDIT" at bounding box center [289, 312] width 18 height 11
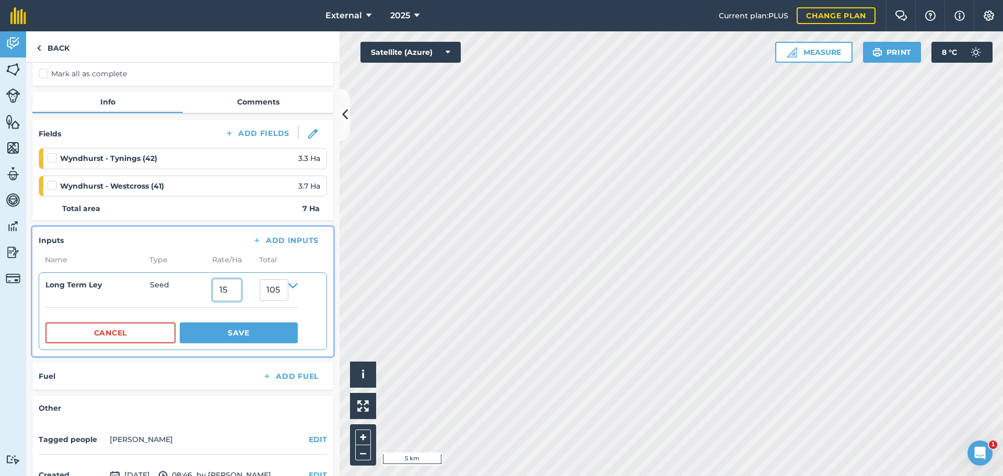
click at [241, 301] on input "15" at bounding box center [227, 290] width 29 height 22
type input "1"
type input "37"
type input "259"
click at [257, 343] on button "Save" at bounding box center [239, 332] width 118 height 21
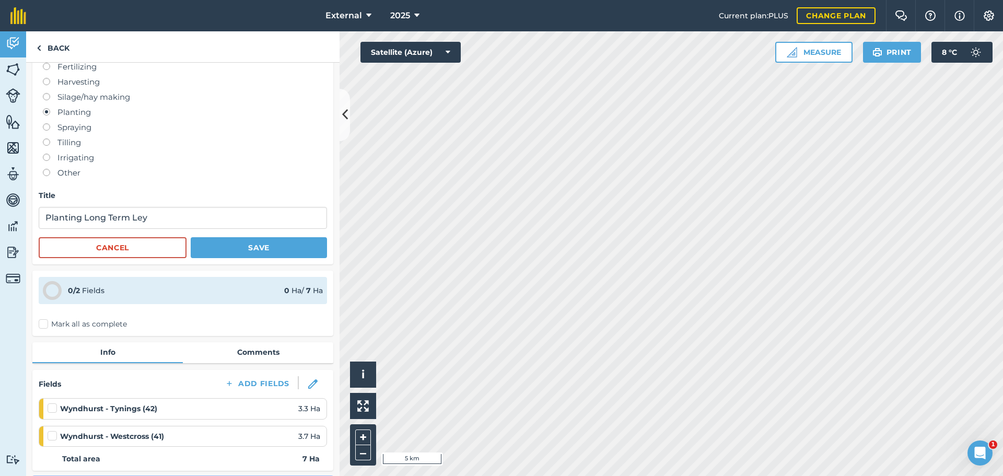
scroll to position [0, 0]
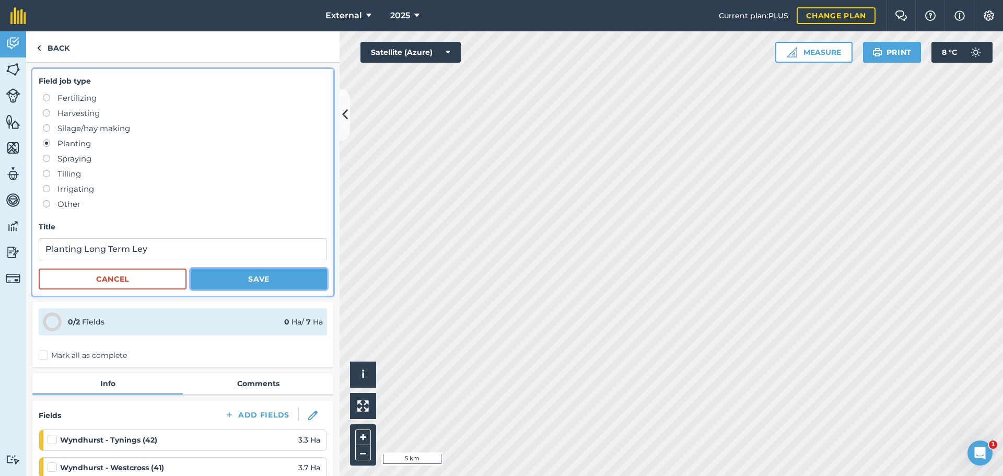
click at [249, 290] on button "Save" at bounding box center [259, 279] width 136 height 21
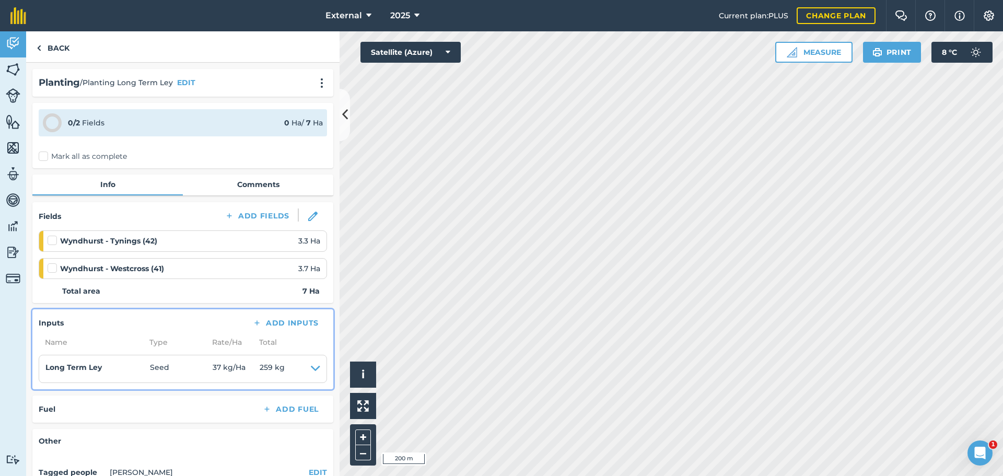
click at [677, 476] on html "External 2025 Current plan : PLUS Change plan Farm Chat Help Info Settings Exte…" at bounding box center [501, 238] width 1003 height 476
click at [684, 476] on html "External 2025 Current plan : PLUS Change plan Farm Chat Help Info Settings Exte…" at bounding box center [501, 238] width 1003 height 476
click at [881, 63] on button "Print" at bounding box center [892, 52] width 59 height 21
click at [316, 88] on img at bounding box center [322, 83] width 13 height 10
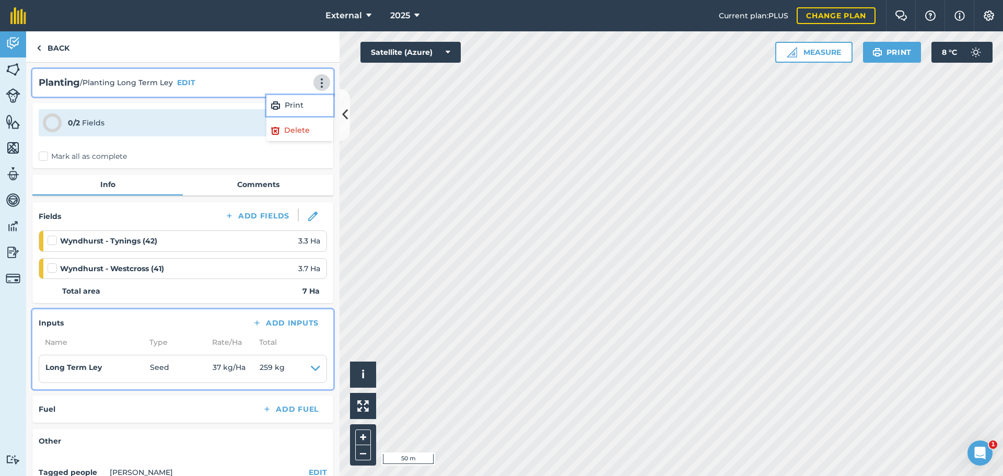
click at [271, 116] on link "Print" at bounding box center [300, 105] width 67 height 21
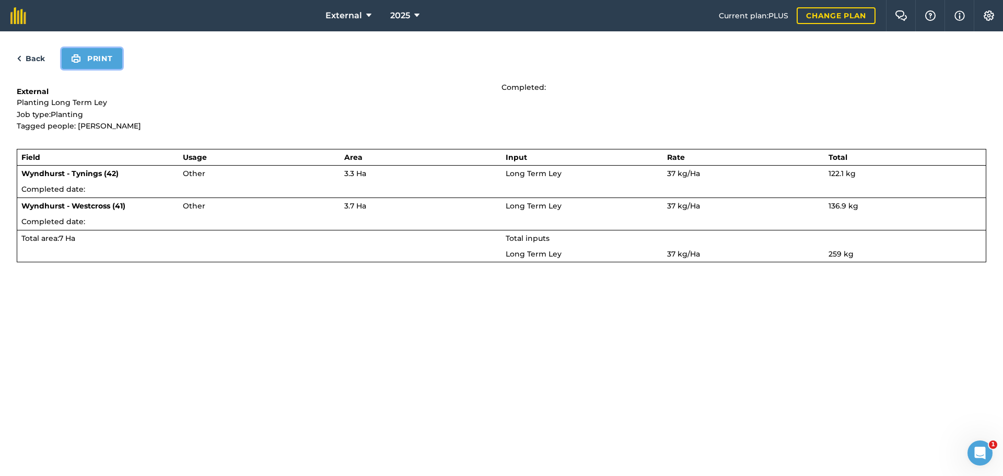
click at [122, 69] on button "Print" at bounding box center [92, 58] width 61 height 21
click at [97, 69] on button "Print" at bounding box center [92, 58] width 61 height 21
drag, startPoint x: 113, startPoint y: 62, endPoint x: 785, endPoint y: 408, distance: 755.7
click at [114, 62] on button "Print" at bounding box center [92, 58] width 61 height 21
